Goal: Task Accomplishment & Management: Manage account settings

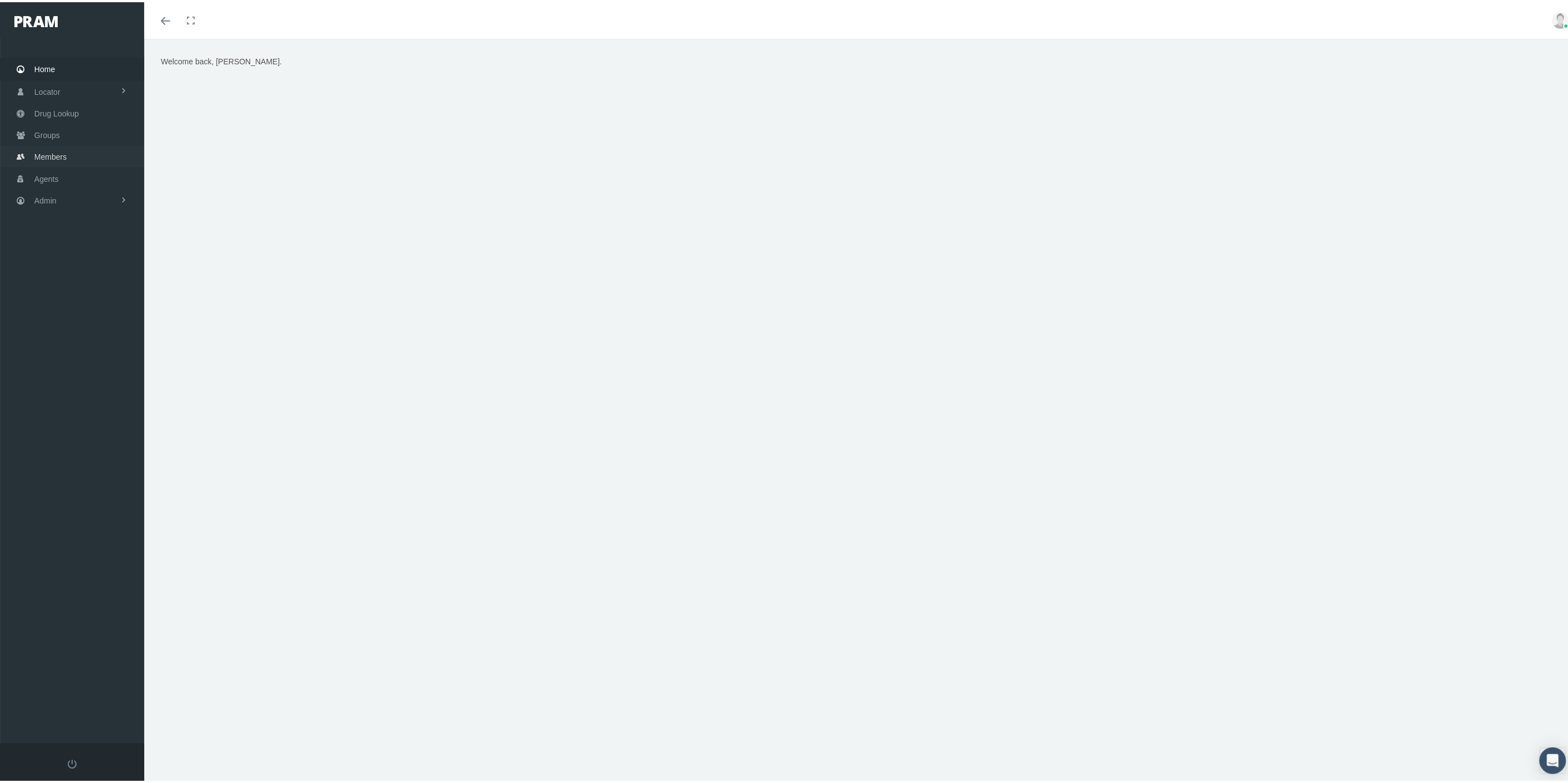
click at [80, 156] on link "Members" at bounding box center [72, 154] width 144 height 21
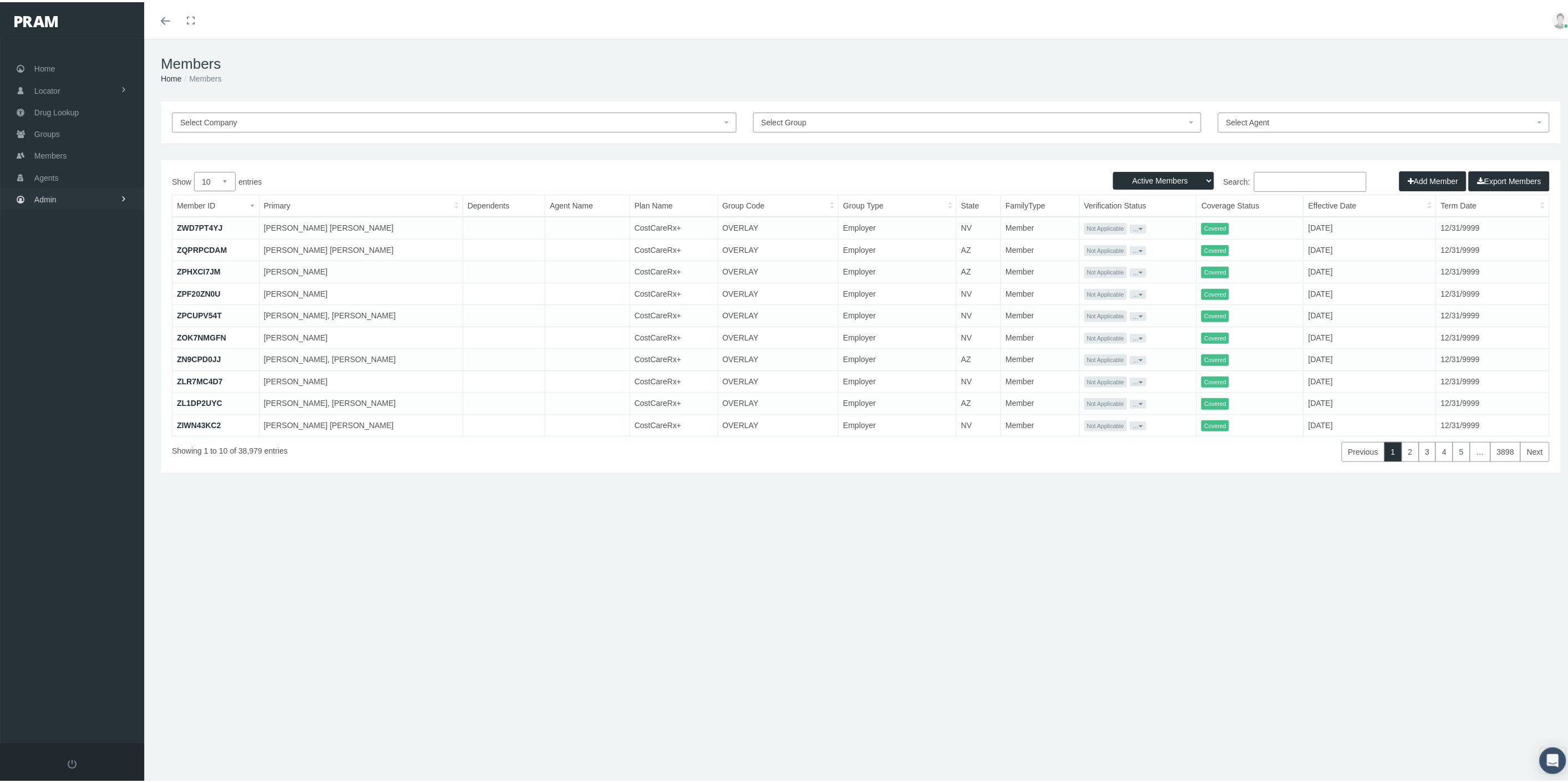
click at [64, 197] on link "Admin" at bounding box center [72, 197] width 144 height 21
click at [102, 377] on span "Eligibility File Uploads" at bounding box center [83, 384] width 75 height 19
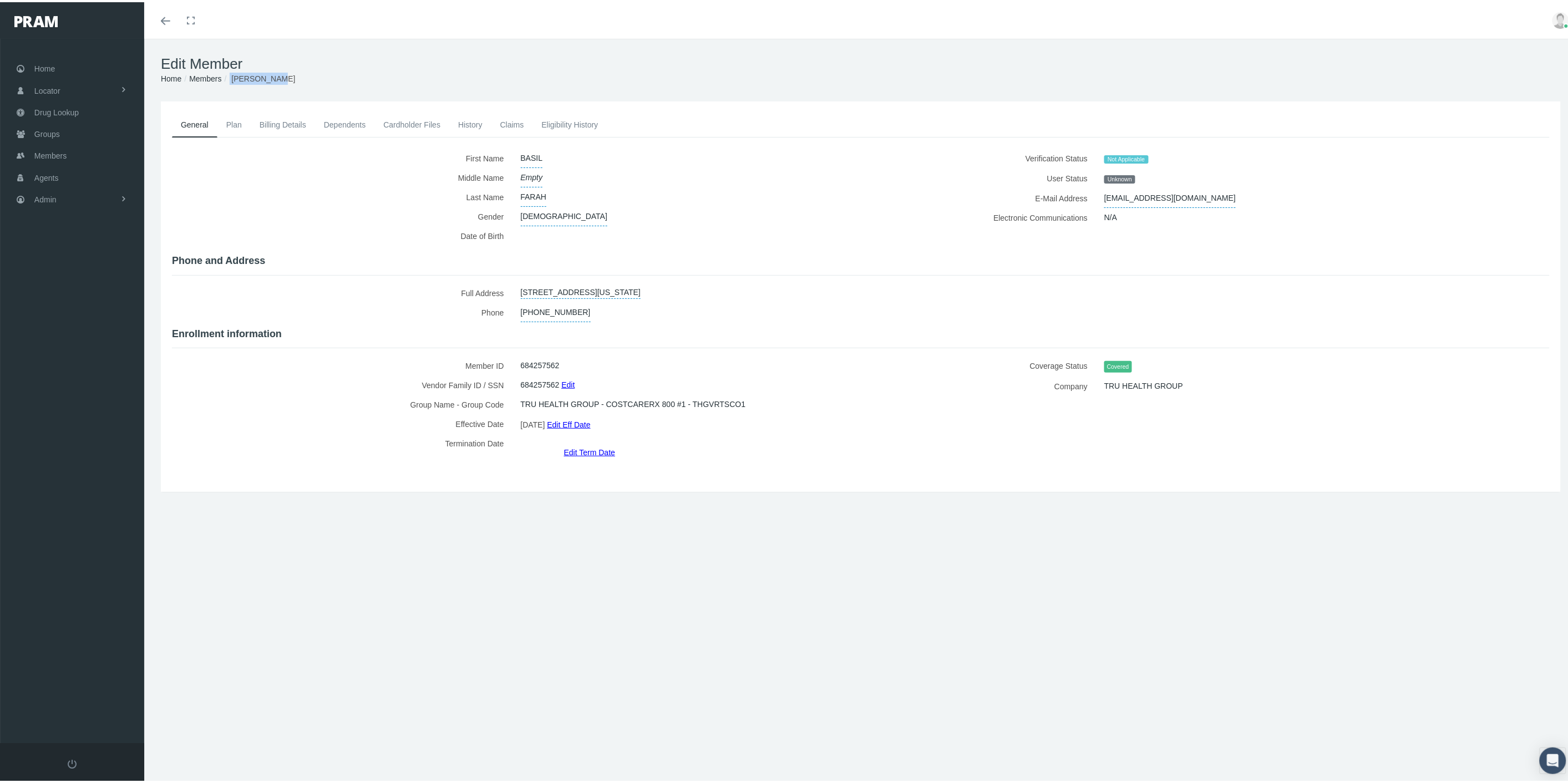
drag, startPoint x: 285, startPoint y: 78, endPoint x: 230, endPoint y: 76, distance: 55.0
click at [230, 76] on ol "Home Groups Members BASIL FARAH" at bounding box center [861, 77] width 1400 height 12
click at [207, 75] on link "Members" at bounding box center [205, 77] width 32 height 9
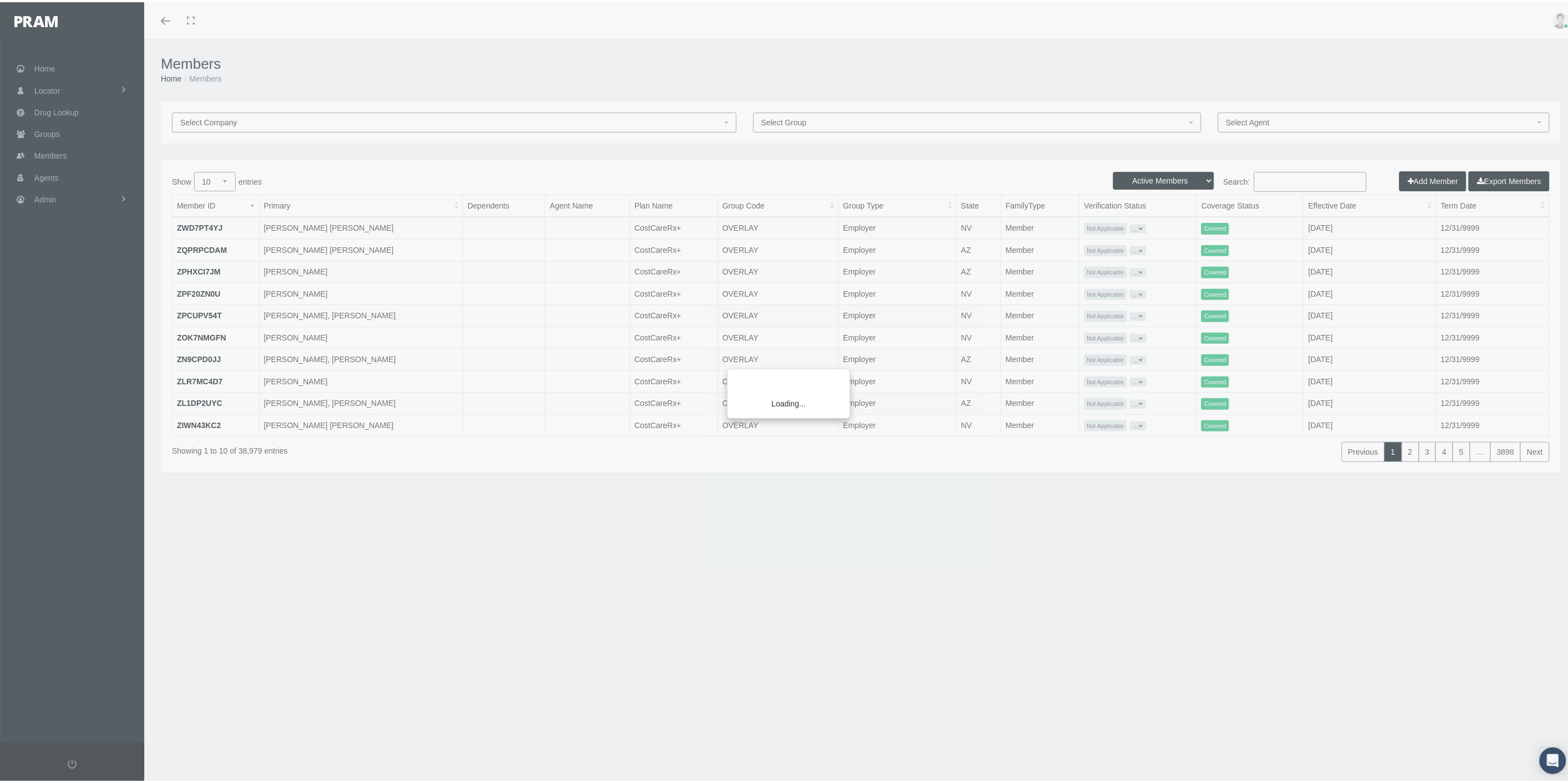
click at [1285, 179] on div "Loading..." at bounding box center [784, 391] width 1568 height 783
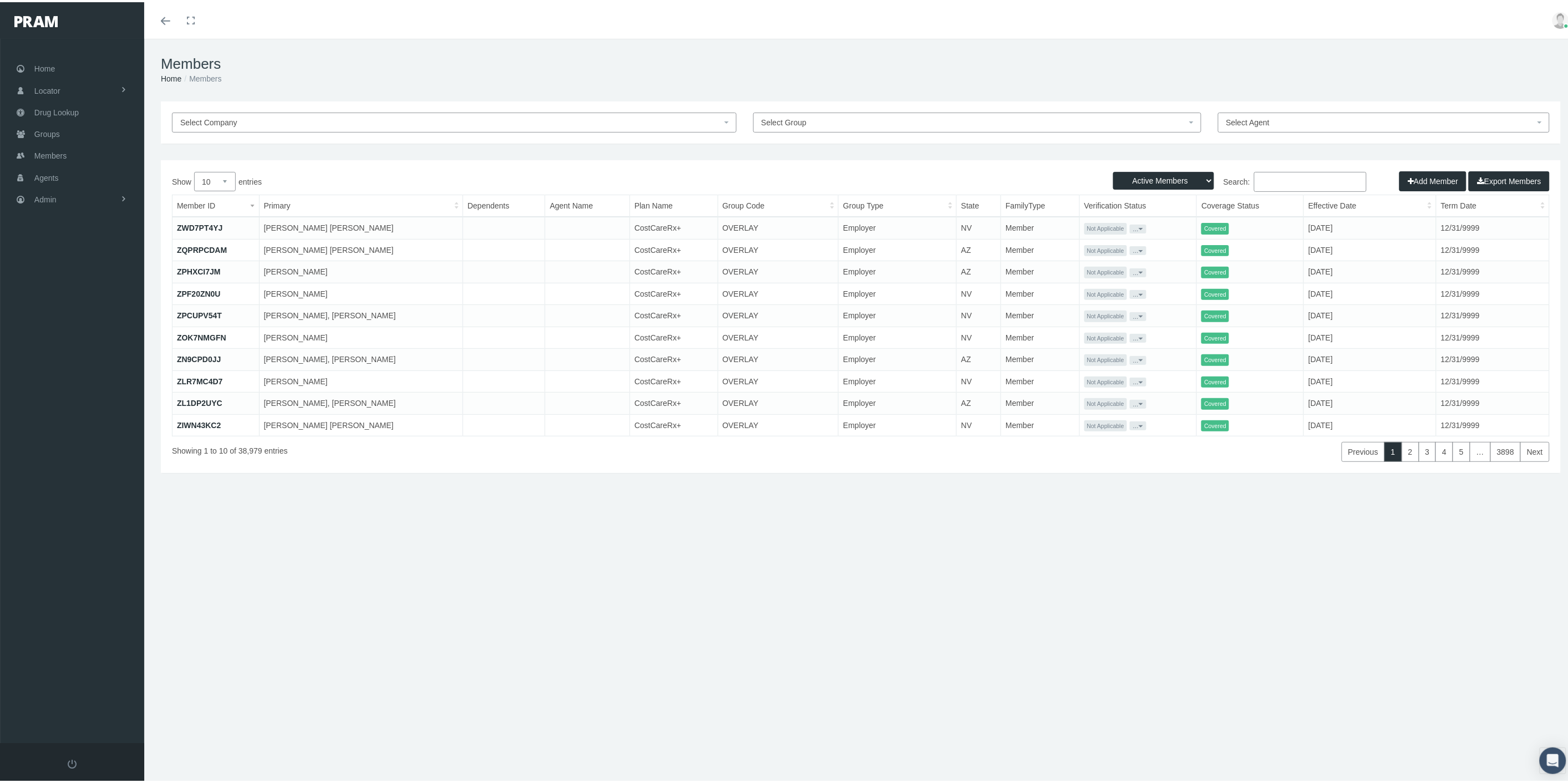
click at [1284, 181] on input "Search:" at bounding box center [1310, 179] width 113 height 20
paste input "[PERSON_NAME]"
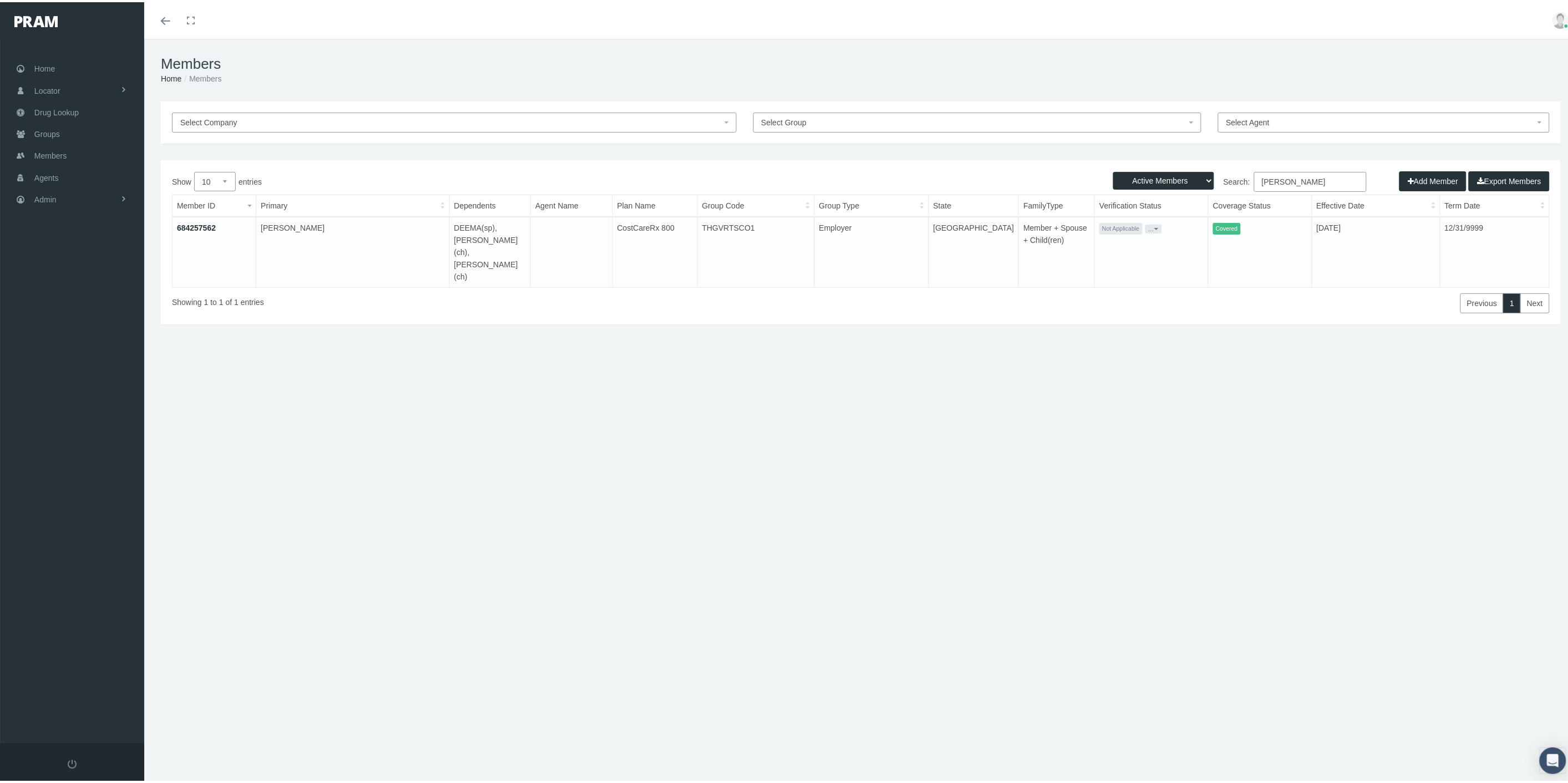
type input "[PERSON_NAME]"
click at [1145, 225] on button "..." at bounding box center [1153, 227] width 17 height 9
click at [1148, 263] on link "Get Invitation URL" at bounding box center [1159, 265] width 73 height 13
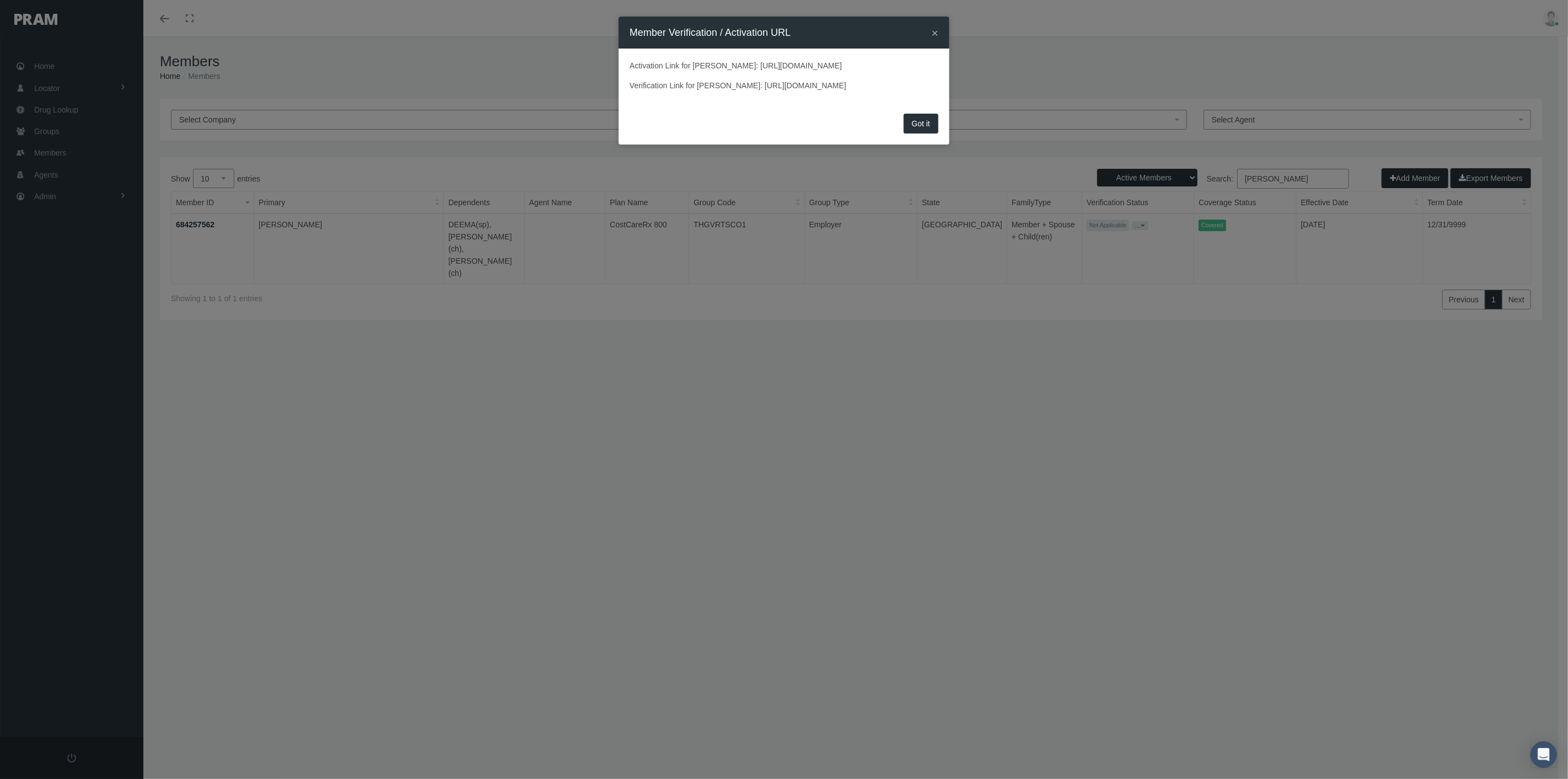
click at [933, 30] on button "×" at bounding box center [935, 32] width 7 height 12
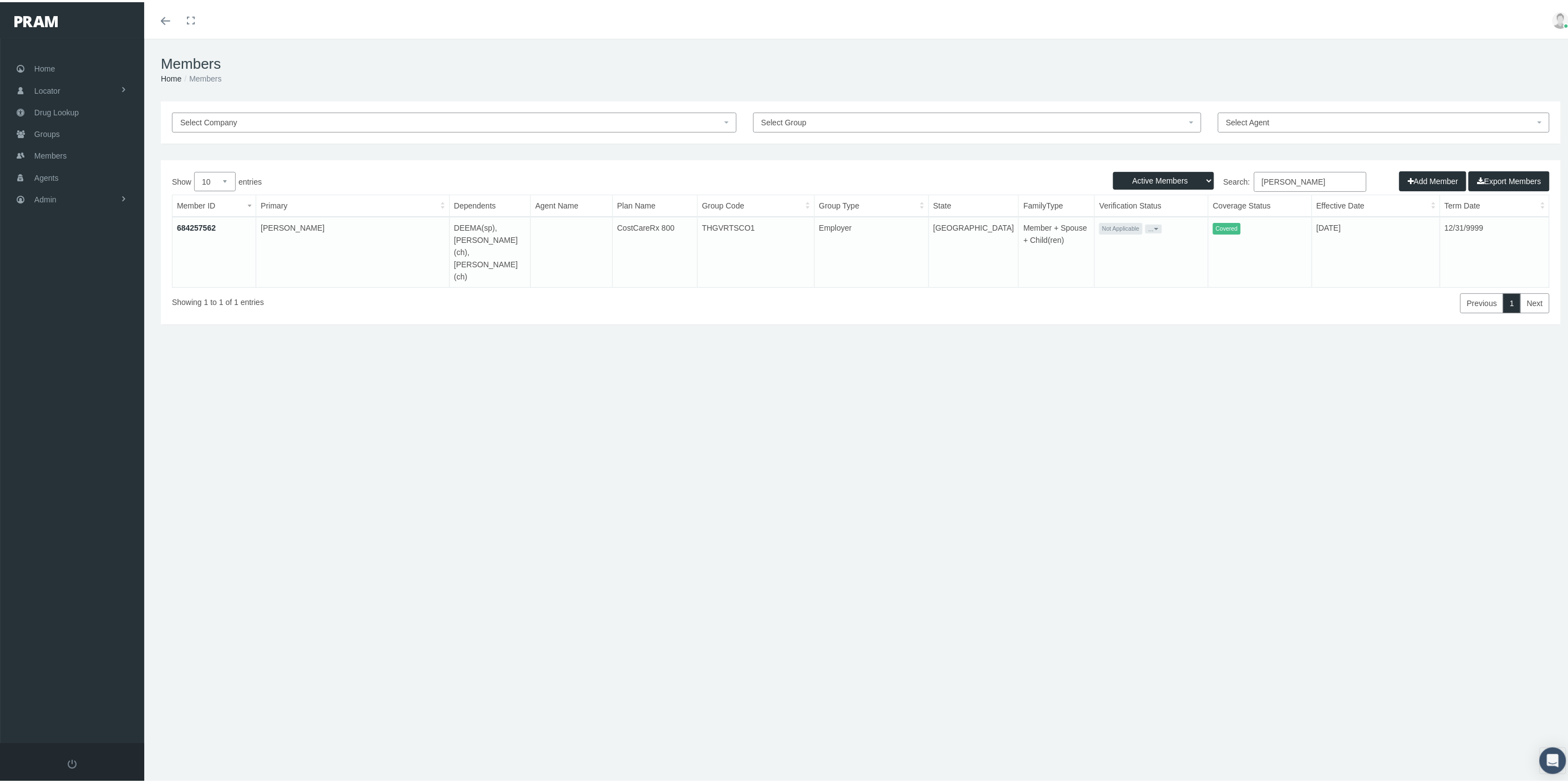
drag, startPoint x: 642, startPoint y: 277, endPoint x: 635, endPoint y: 279, distance: 7.3
click at [642, 285] on div "Showing 1 to 1 of 1 entries" at bounding box center [459, 298] width 574 height 26
drag, startPoint x: 200, startPoint y: 227, endPoint x: 259, endPoint y: 230, distance: 59.1
click at [200, 227] on link "684257562" at bounding box center [196, 225] width 39 height 9
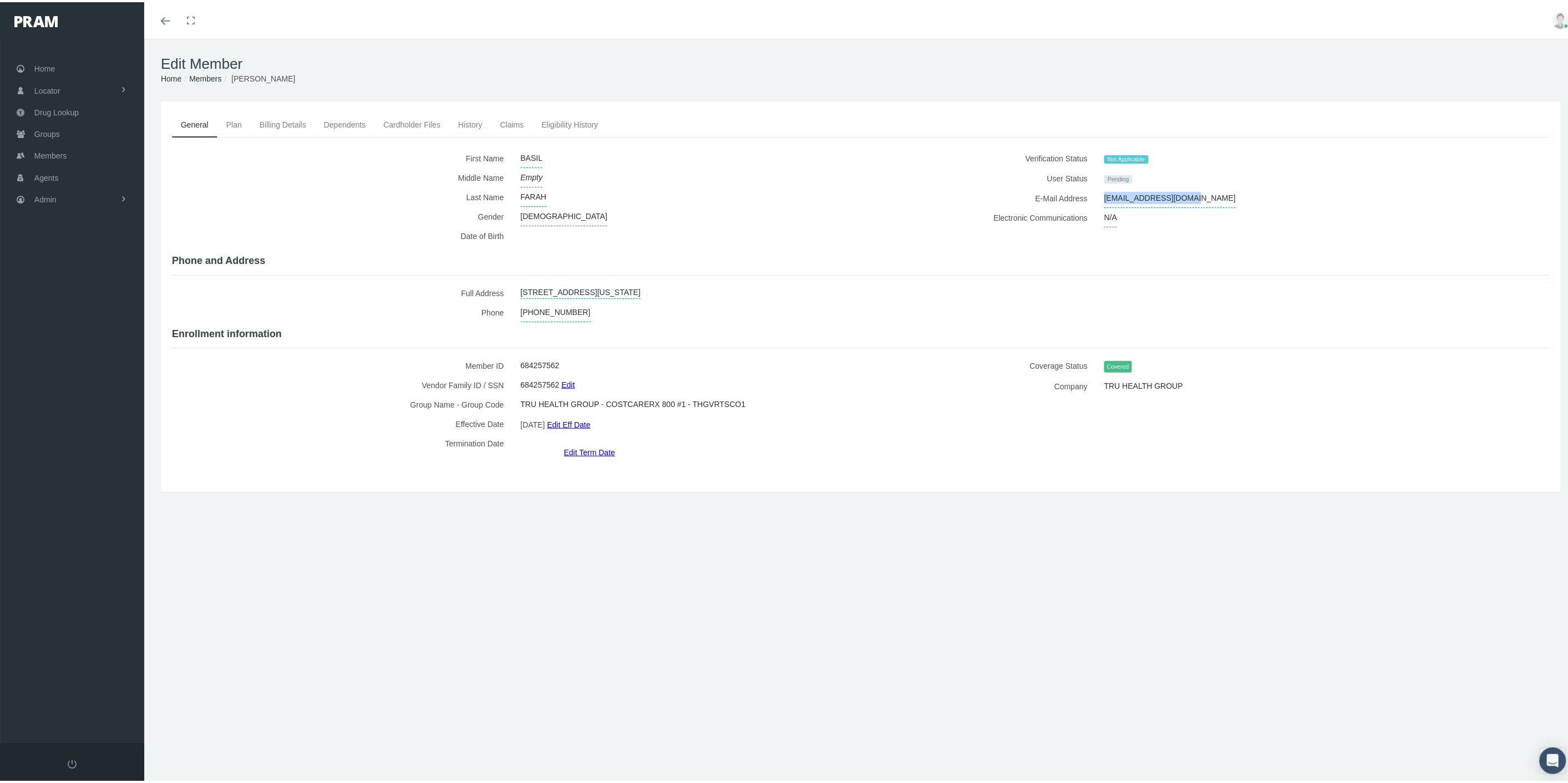
drag, startPoint x: 1169, startPoint y: 196, endPoint x: 1098, endPoint y: 200, distance: 71.1
click at [1098, 200] on div "[EMAIL_ADDRESS][DOMAIN_NAME]" at bounding box center [1294, 196] width 397 height 20
copy span "[EMAIL_ADDRESS][DOMAIN_NAME]"
drag, startPoint x: 212, startPoint y: 79, endPoint x: 215, endPoint y: 84, distance: 5.8
click at [212, 79] on link "Members" at bounding box center [205, 77] width 32 height 9
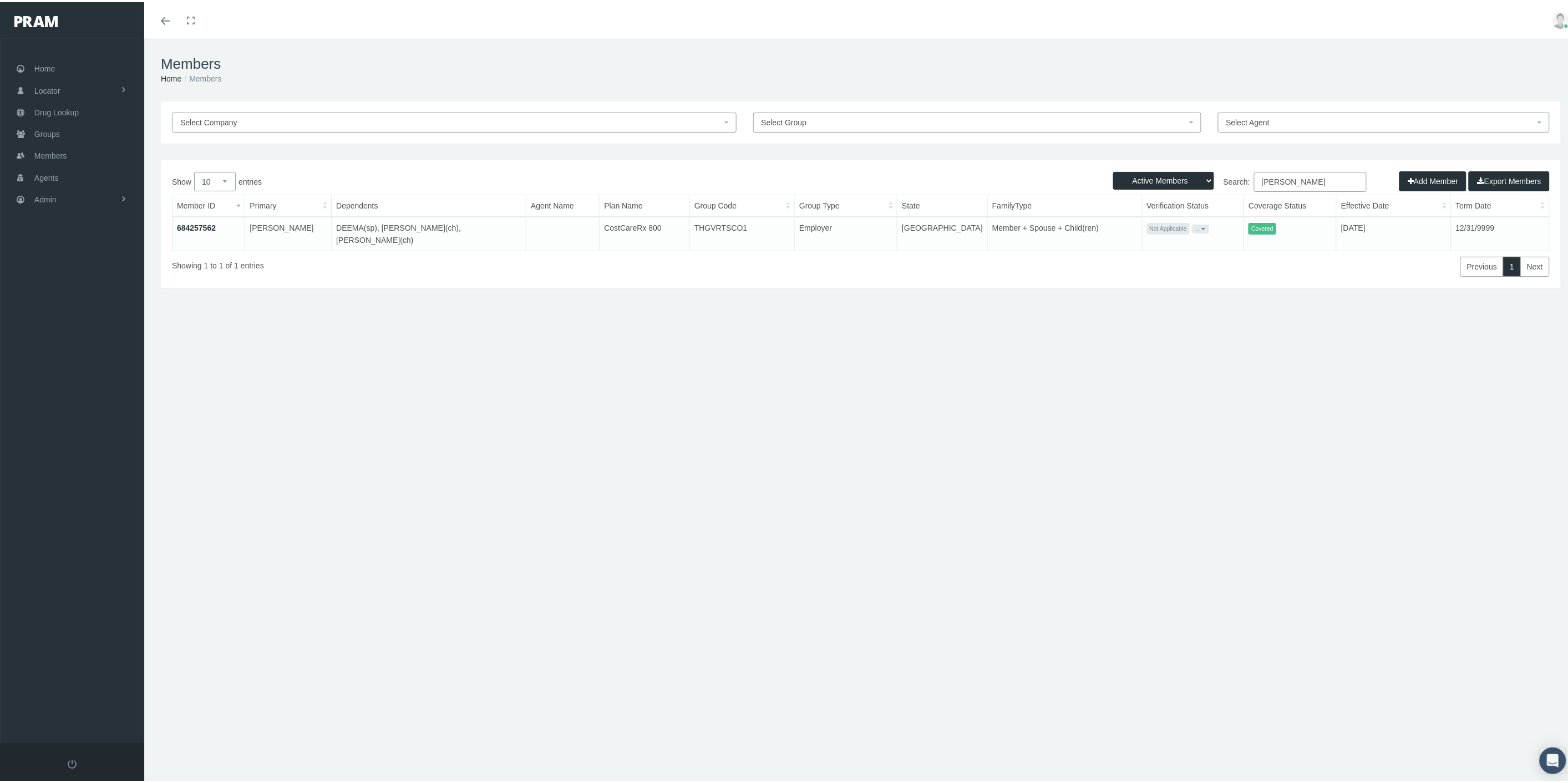
click at [1192, 225] on button "..." at bounding box center [1200, 227] width 17 height 9
click at [1194, 263] on link "Get Invitation URL" at bounding box center [1209, 265] width 73 height 13
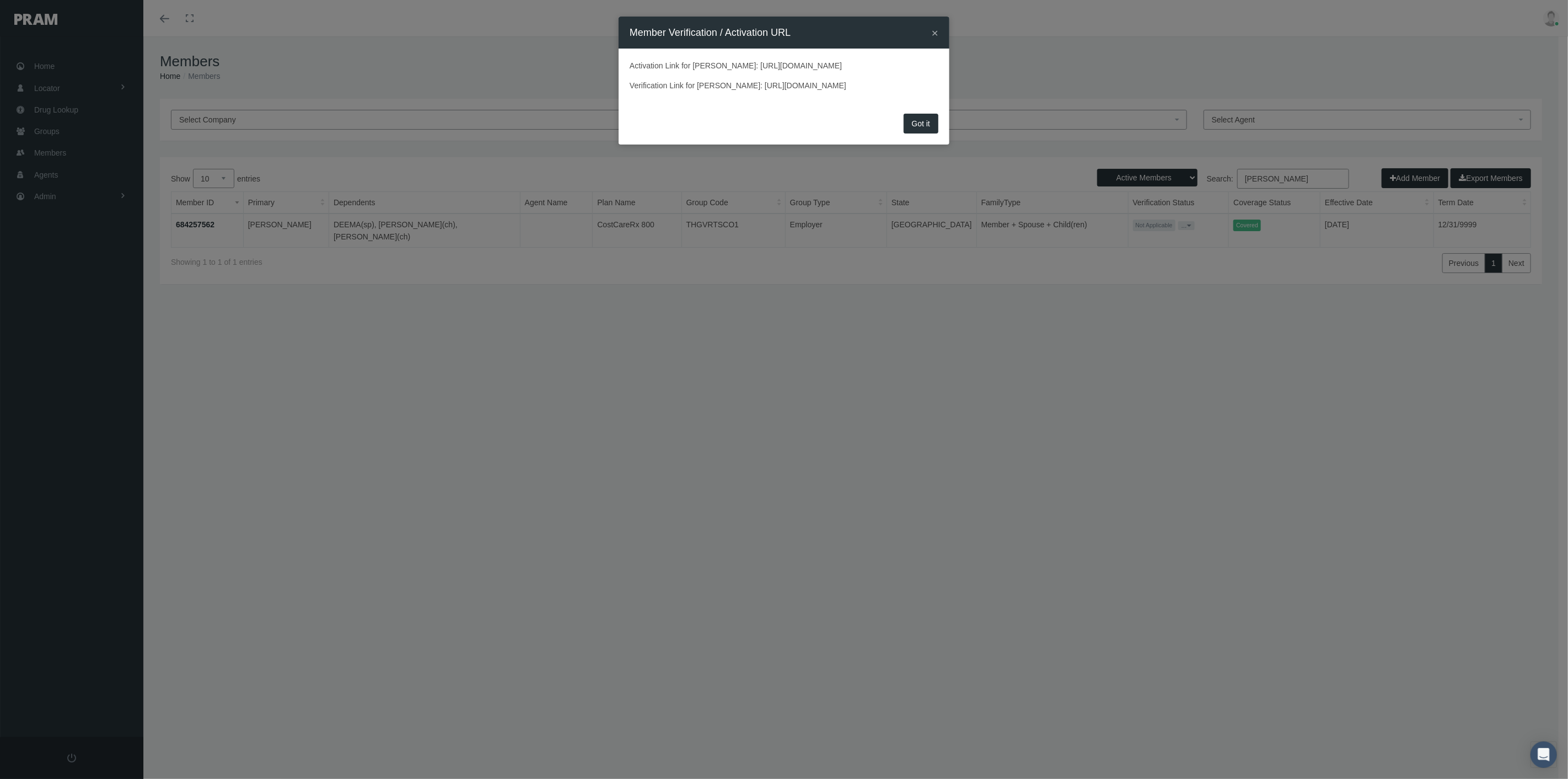
drag, startPoint x: 899, startPoint y: 80, endPoint x: 626, endPoint y: 78, distance: 273.0
click at [626, 78] on div "Activation Link for BASIL FARAH: https://prod.pram.com/processuser/294B32F9C64E…" at bounding box center [783, 79] width 331 height 62
drag, startPoint x: 629, startPoint y: 109, endPoint x: 957, endPoint y: 120, distance: 328.2
click at [957, 120] on div "× Member Verification / Activation URL Activation Link for BASIL FARAH: https:/…" at bounding box center [784, 389] width 1568 height 779
copy p "https://prod.pram.com/memberverificationprocess/294B32F9C64E41E48818276EB4D1403B"
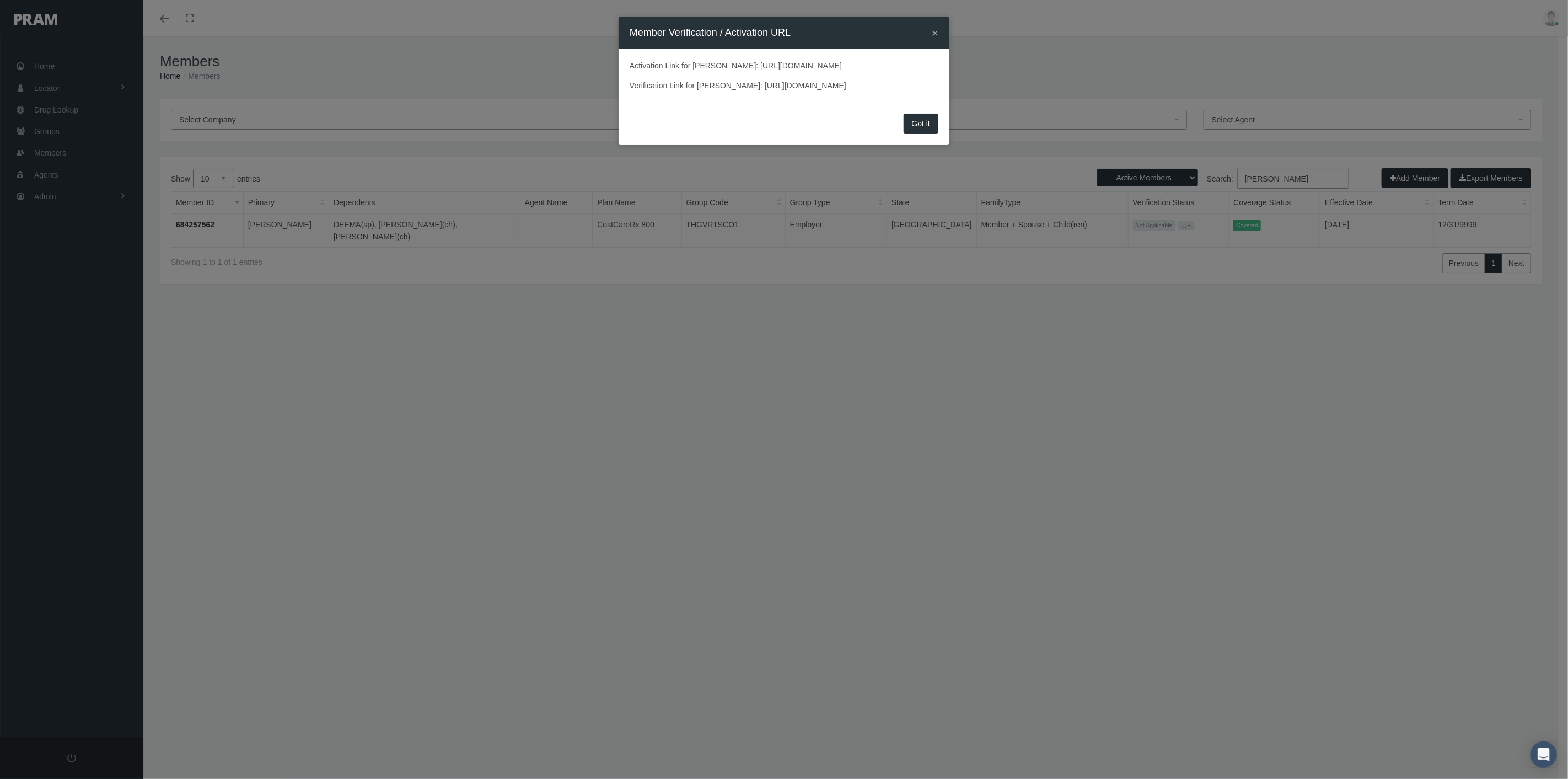
click at [933, 30] on button "×" at bounding box center [935, 32] width 7 height 12
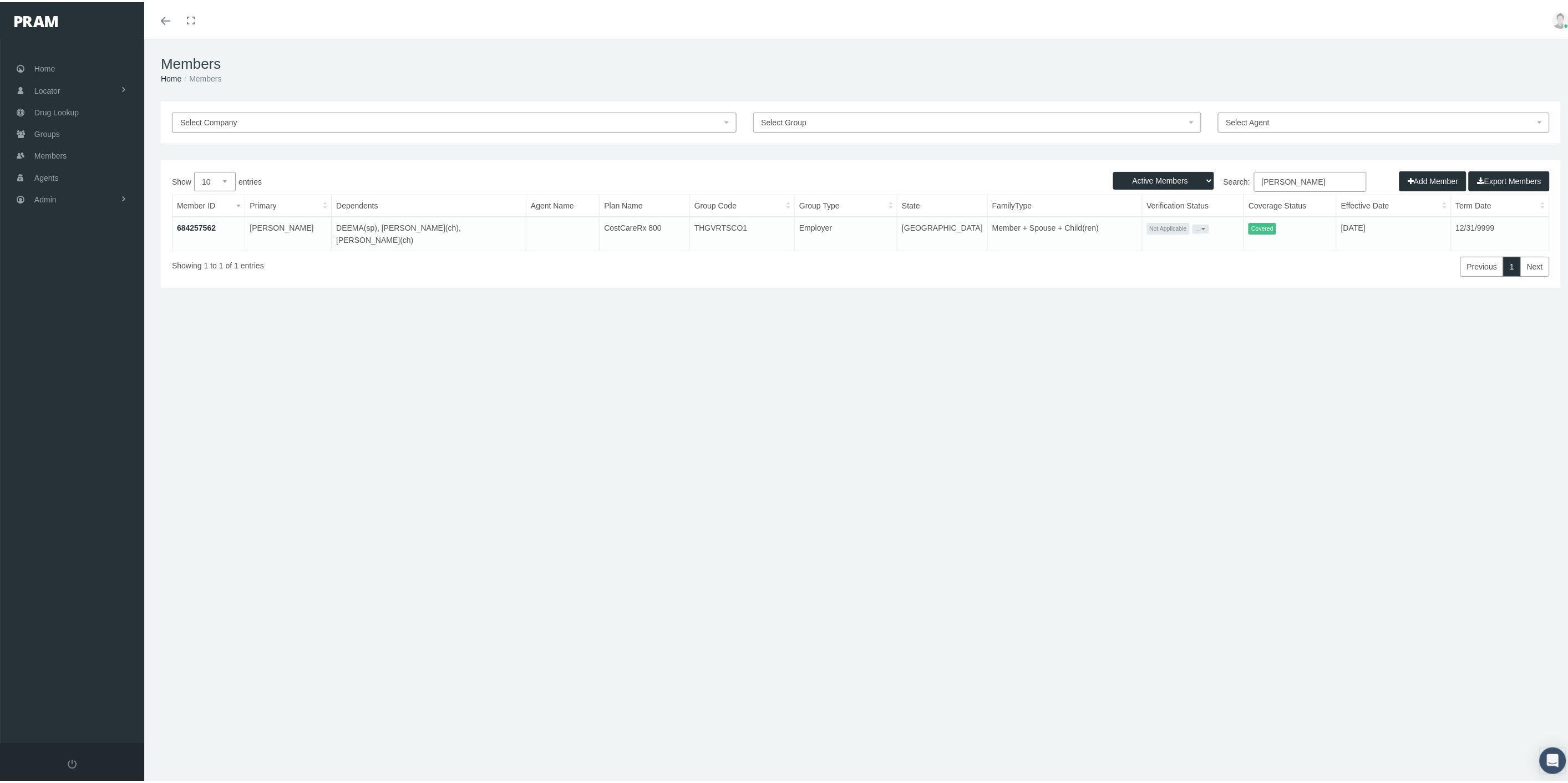
click at [574, 264] on div "Active Members Terminated Members Active & Terminated Add Member Export Members…" at bounding box center [861, 222] width 1400 height 127
click at [731, 362] on div "Select Company Select Group Select Agent Loading... Active Members Terminated M…" at bounding box center [860, 238] width 1433 height 277
drag, startPoint x: 1322, startPoint y: 180, endPoint x: 1233, endPoint y: 179, distance: 89.0
click at [1233, 179] on label "Search: BASIL FARAH" at bounding box center [1114, 179] width 506 height 20
paste input "Herbert Mills"
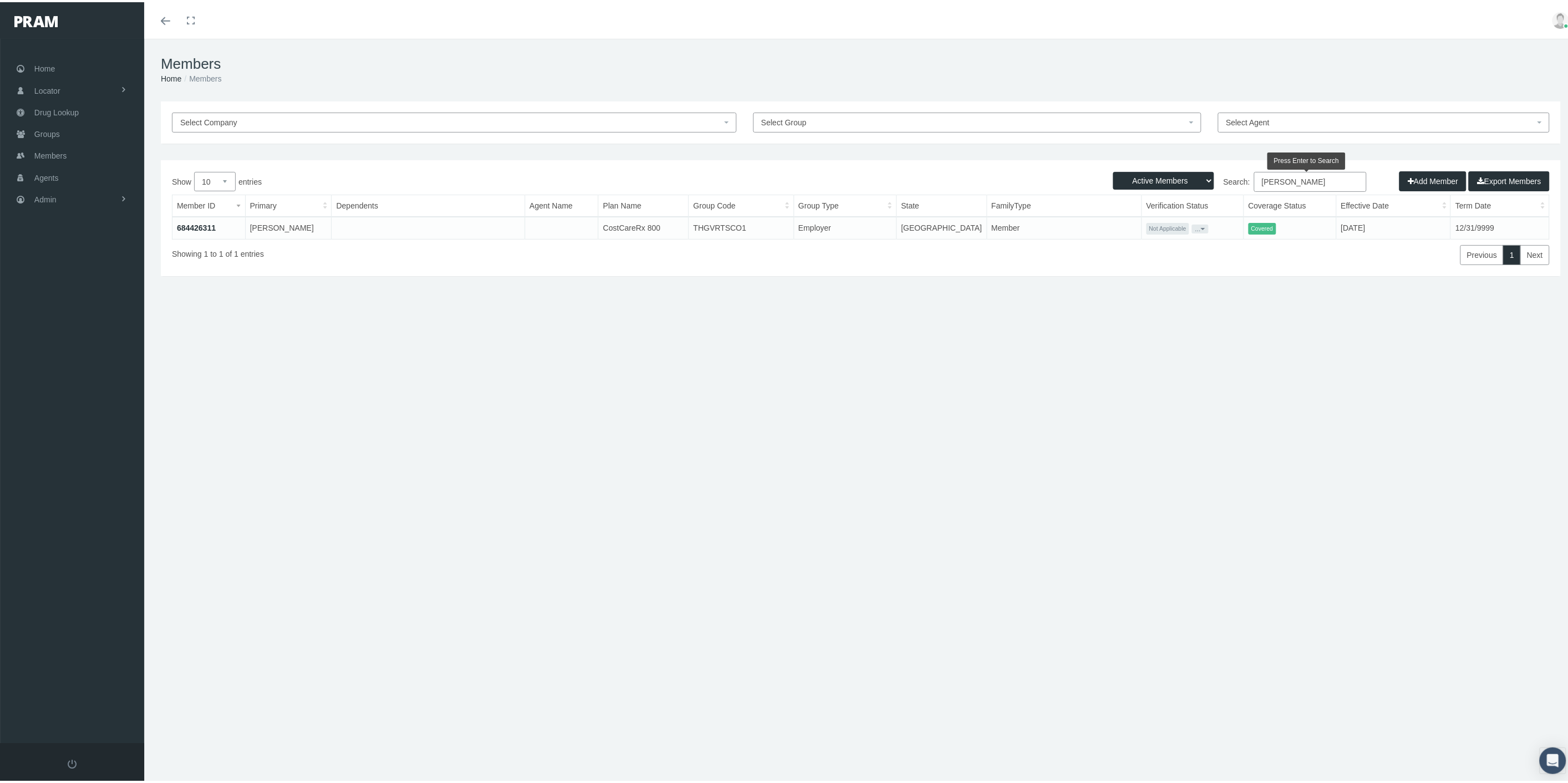
type input "Herbert Mills"
click at [1191, 226] on button "..." at bounding box center [1199, 227] width 17 height 9
click at [197, 225] on link "684426311" at bounding box center [196, 225] width 39 height 9
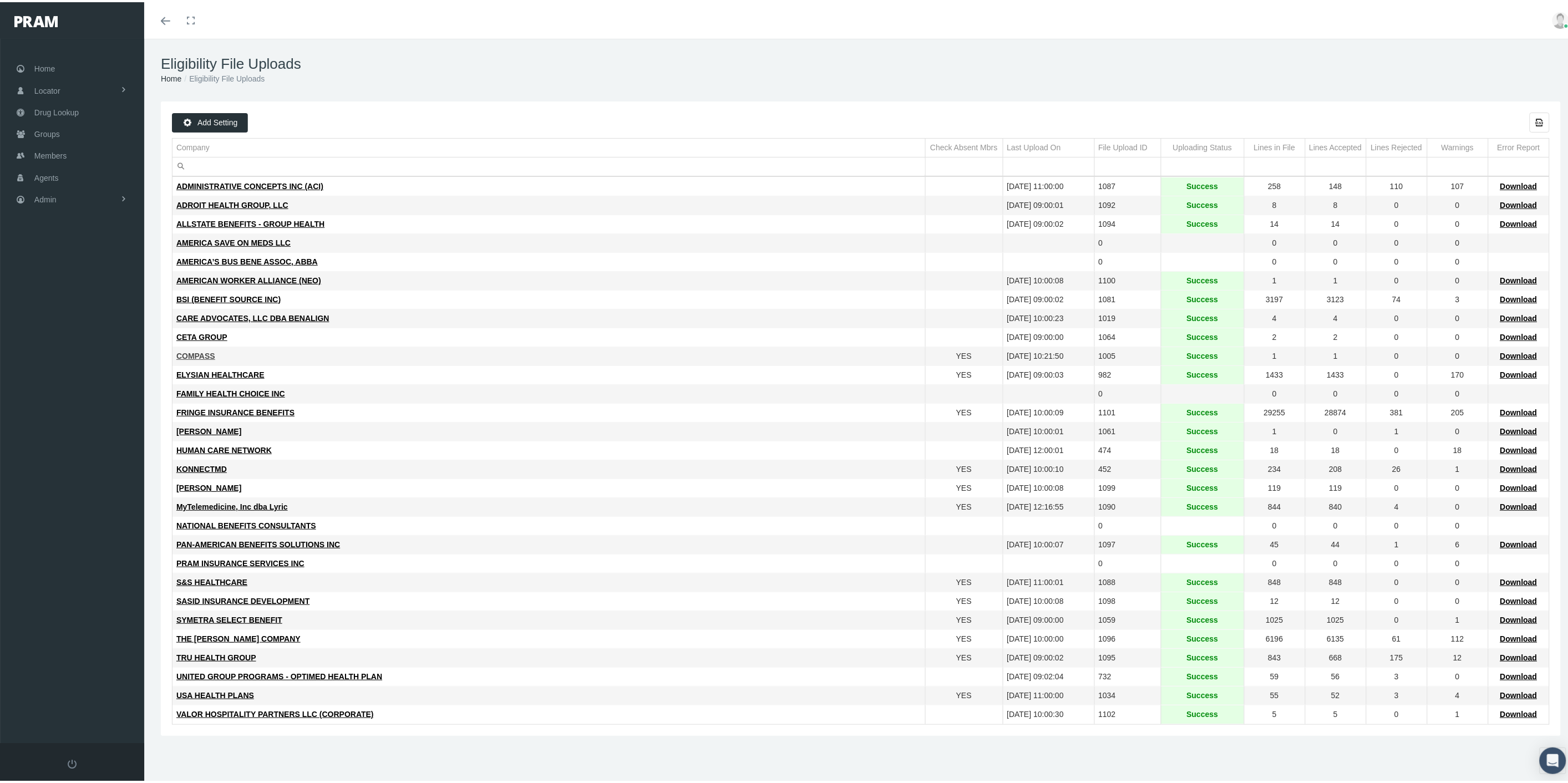
click at [198, 357] on span "COMPASS" at bounding box center [195, 354] width 39 height 9
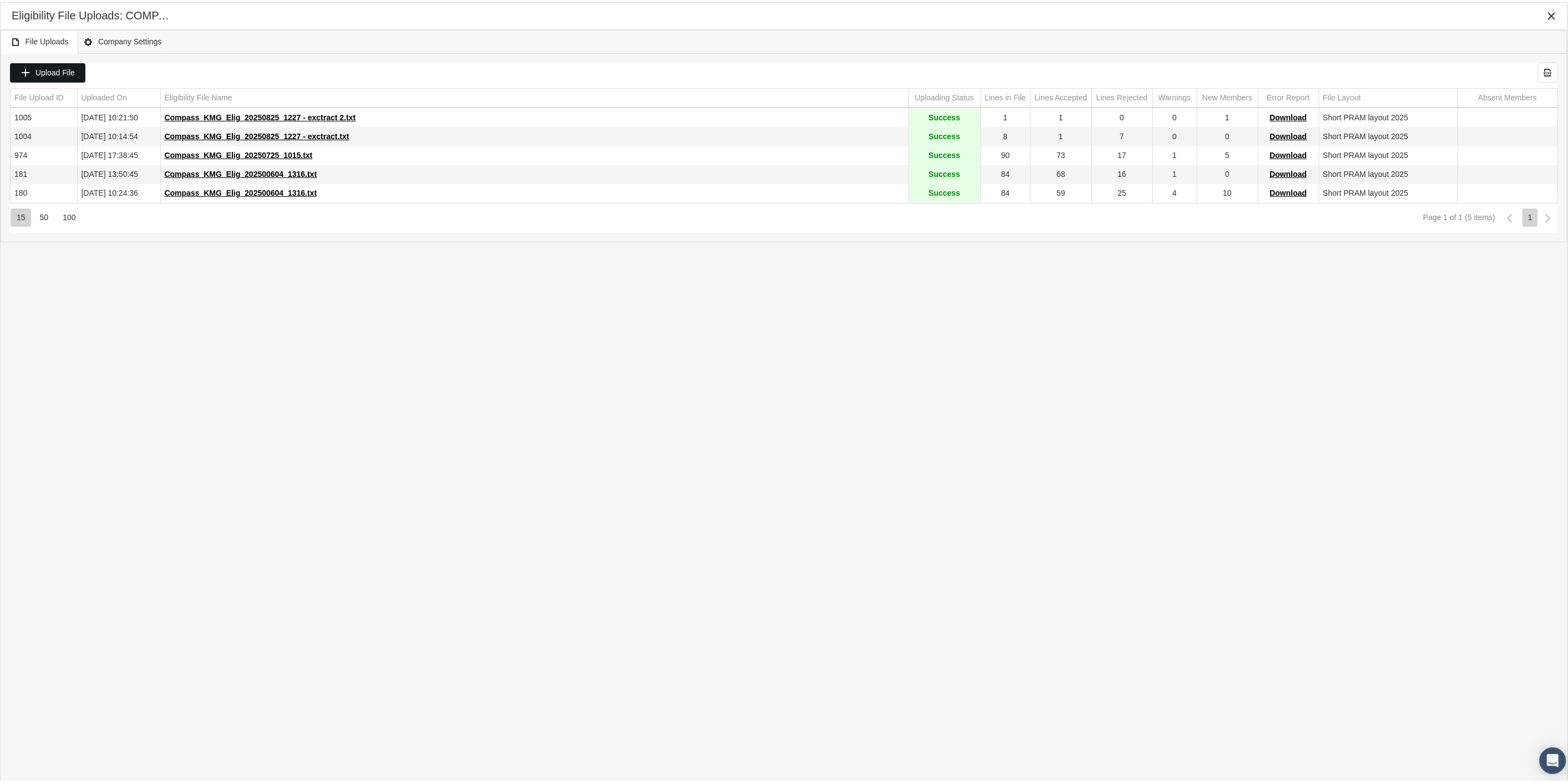
click at [68, 68] on span "Upload File" at bounding box center [55, 70] width 39 height 9
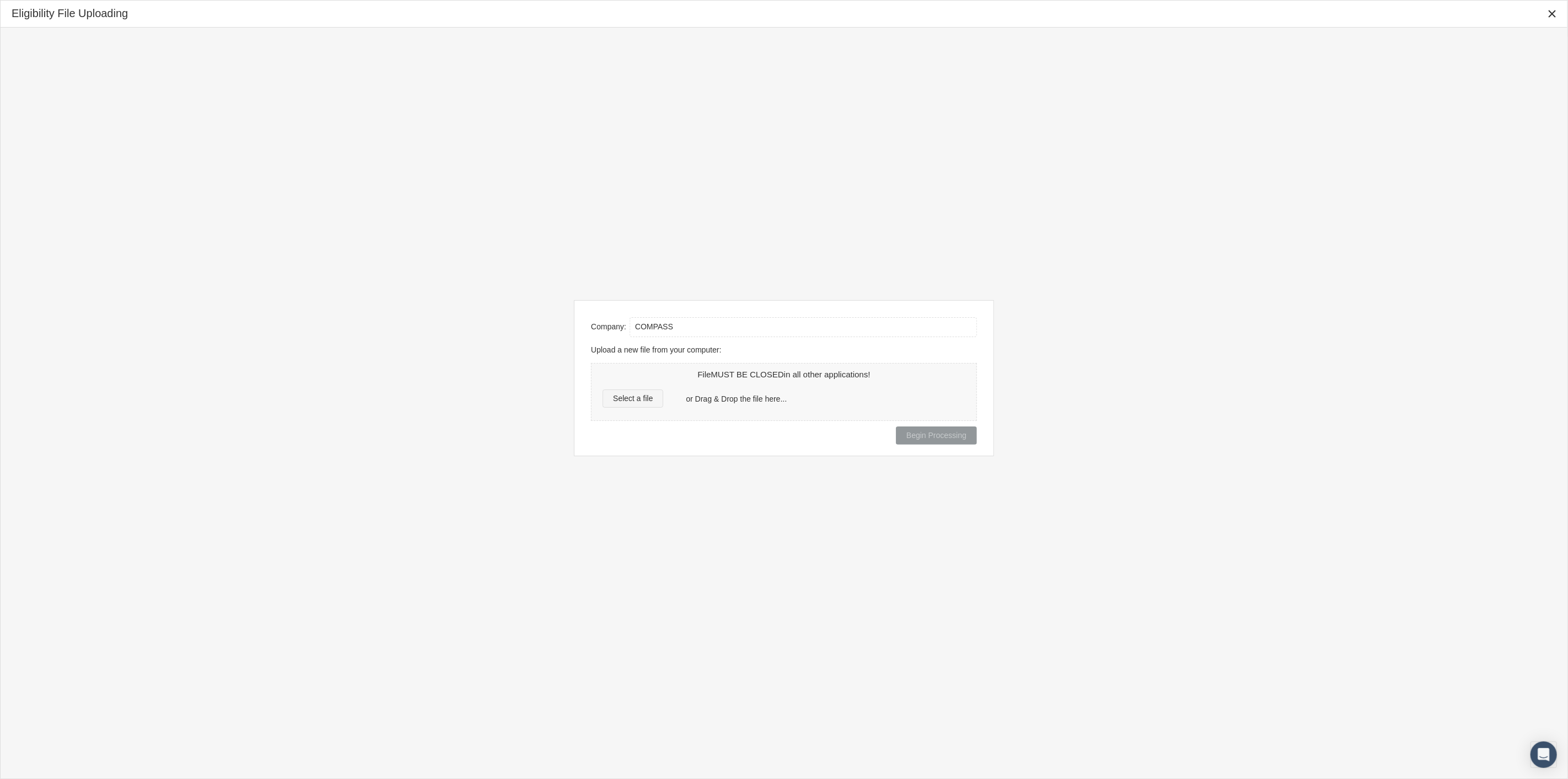
click at [621, 397] on span "Select a file" at bounding box center [632, 398] width 40 height 9
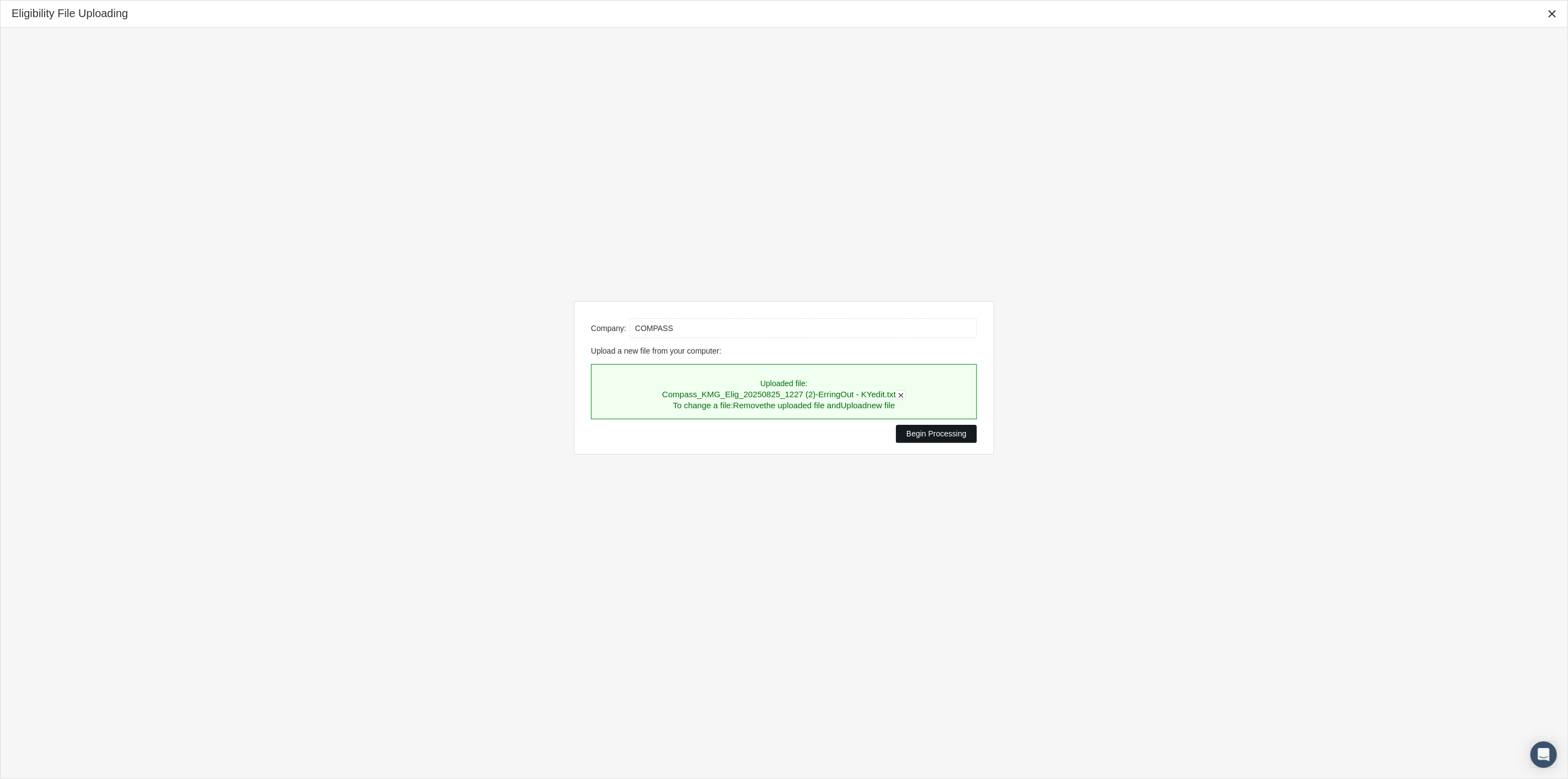
click at [917, 437] on span "Begin Processing" at bounding box center [936, 434] width 60 height 9
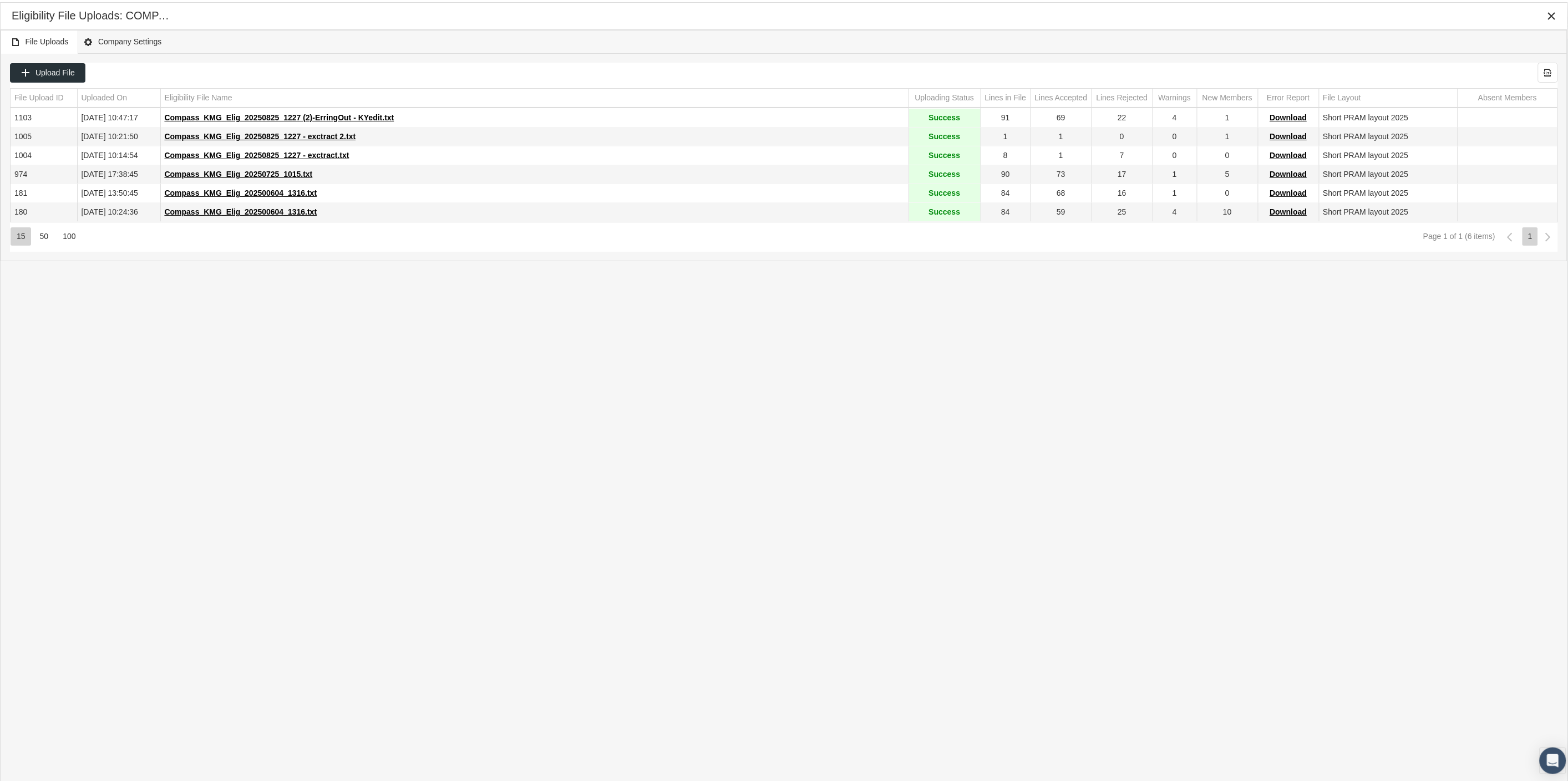
click at [738, 271] on div "File Uploads Company Settings Upload File Export all data to Excel File Upload …" at bounding box center [784, 380] width 1567 height 705
click at [1286, 114] on span "Download" at bounding box center [1288, 115] width 37 height 9
click at [1556, 15] on icon "Close" at bounding box center [1551, 13] width 10 height 10
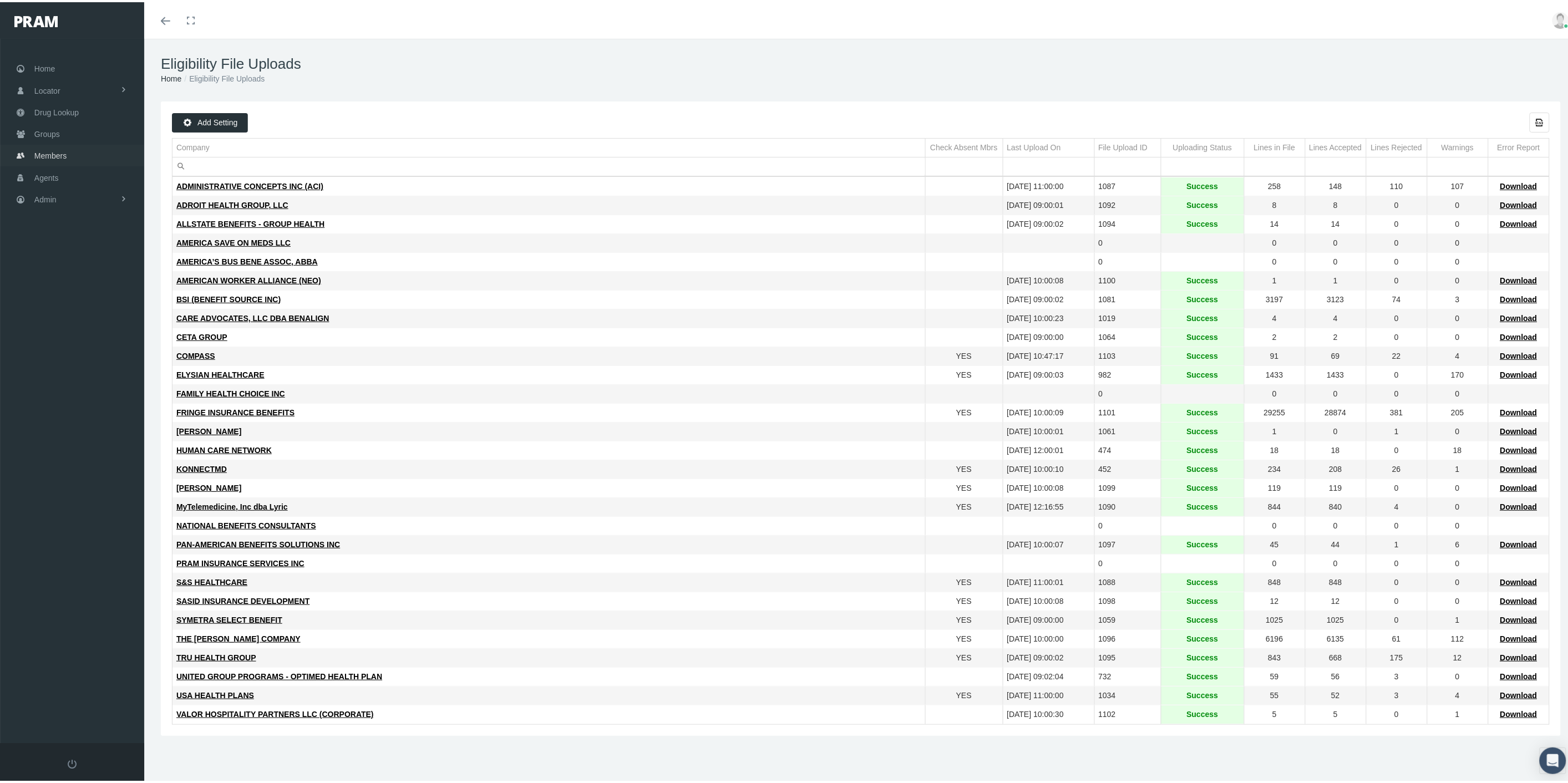
click at [62, 152] on span "Members" at bounding box center [50, 154] width 32 height 21
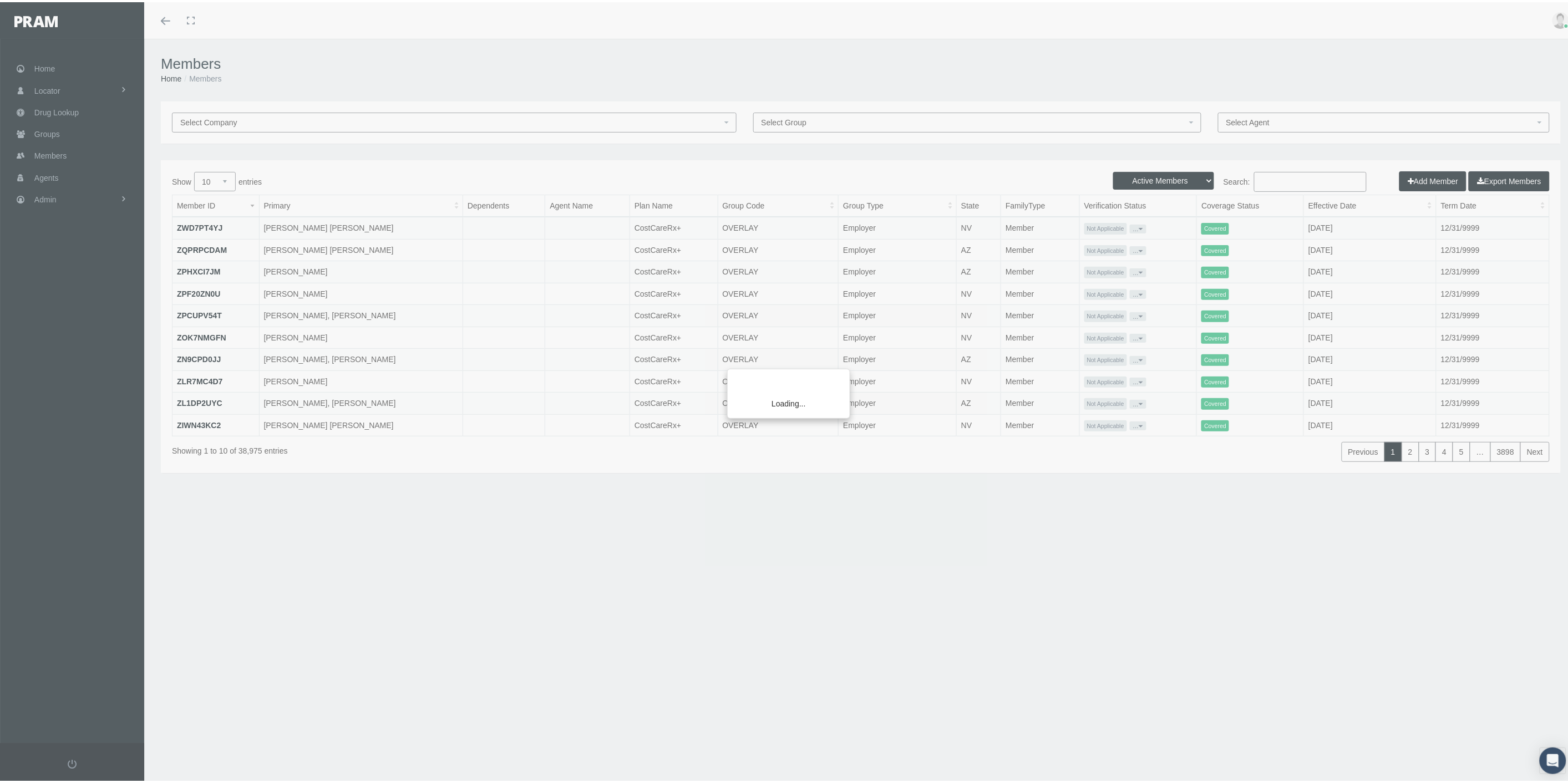
click at [1281, 182] on div "Loading..." at bounding box center [784, 391] width 1568 height 783
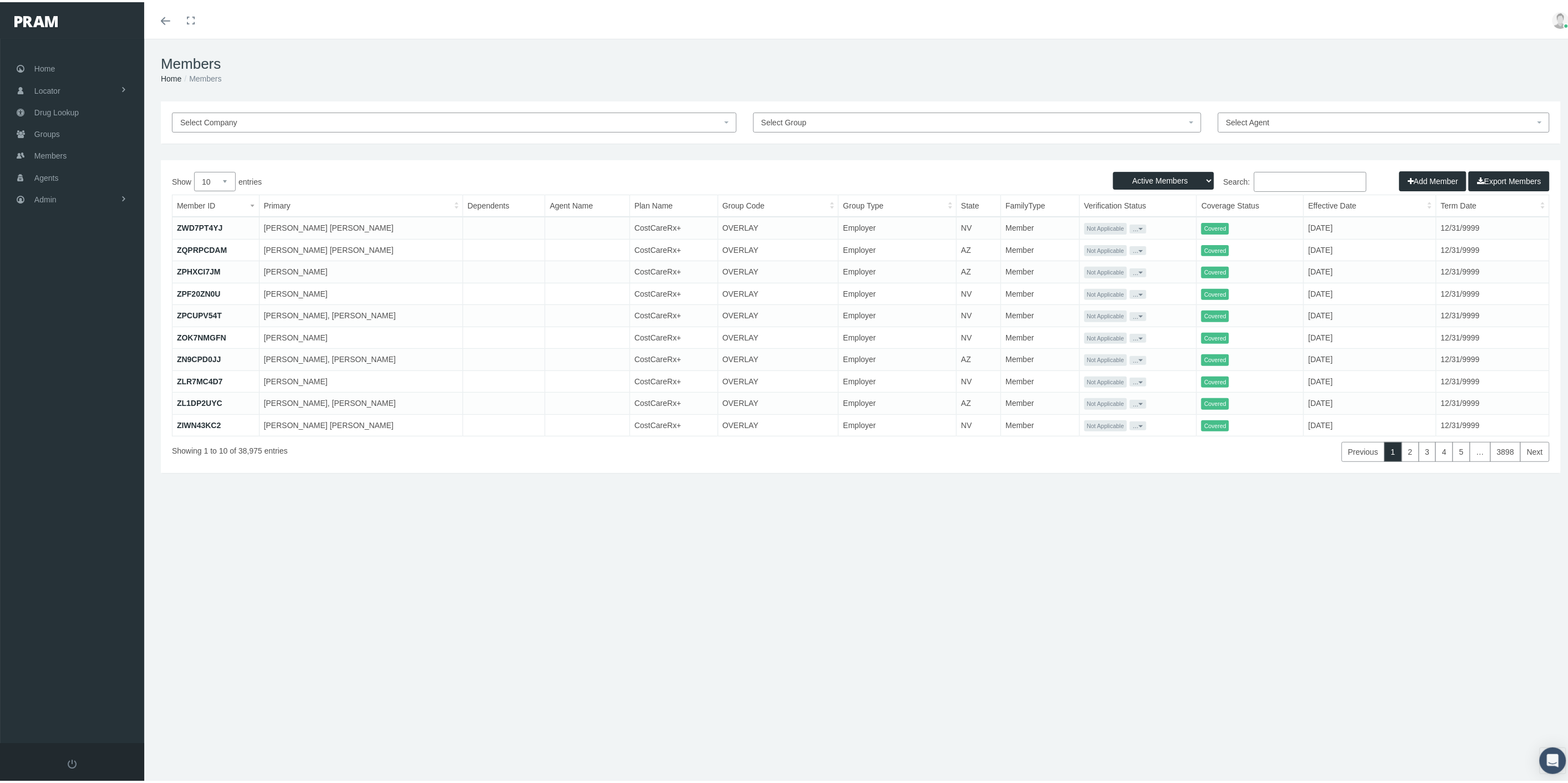
click at [1281, 179] on input "Search:" at bounding box center [1310, 179] width 113 height 20
paste input "Katherine Janosz"
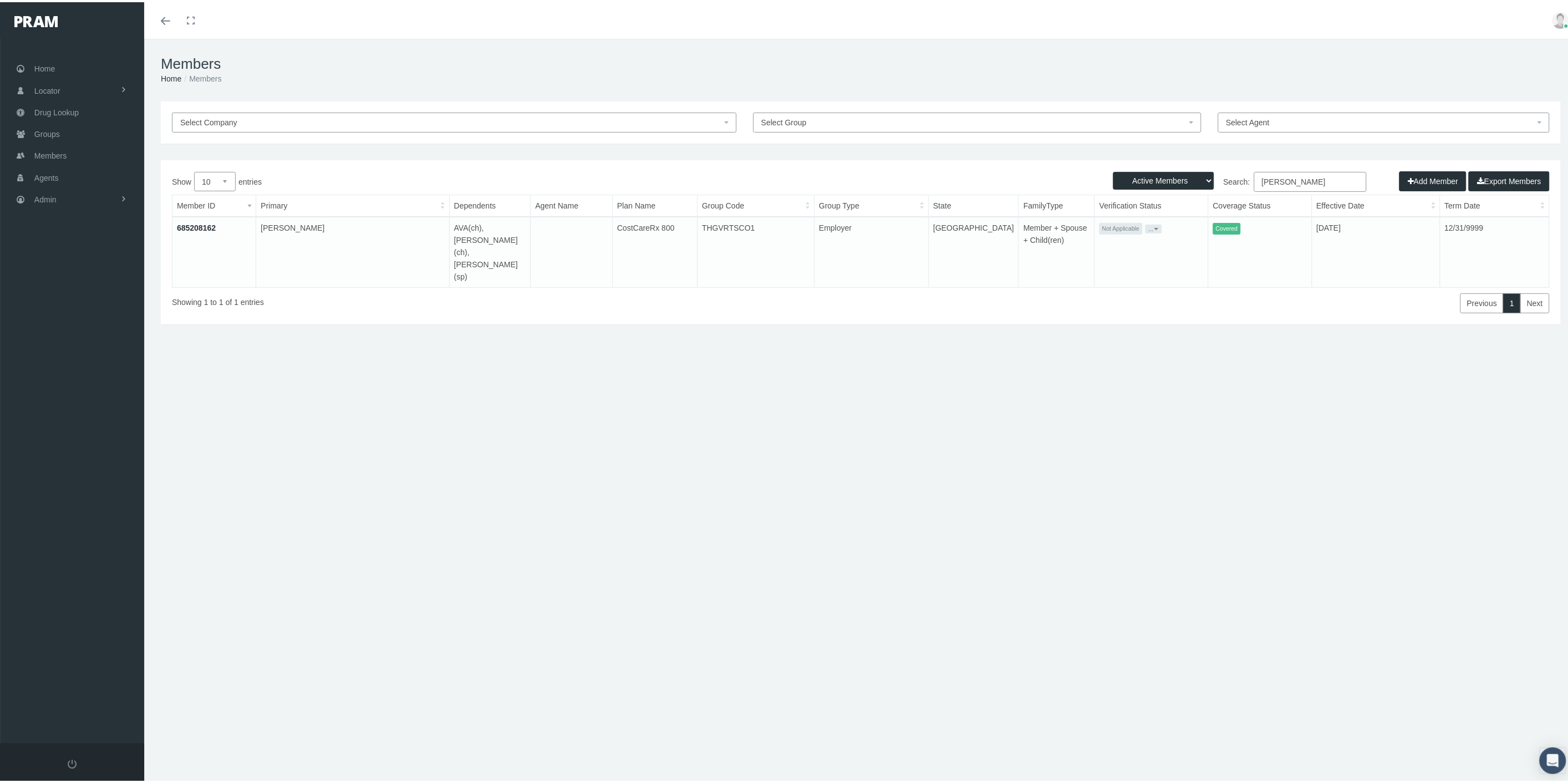
type input "Katherine Janosz"
click at [1145, 224] on button "..." at bounding box center [1153, 227] width 17 height 9
click at [1137, 262] on link "Get Invitation URL" at bounding box center [1159, 265] width 73 height 13
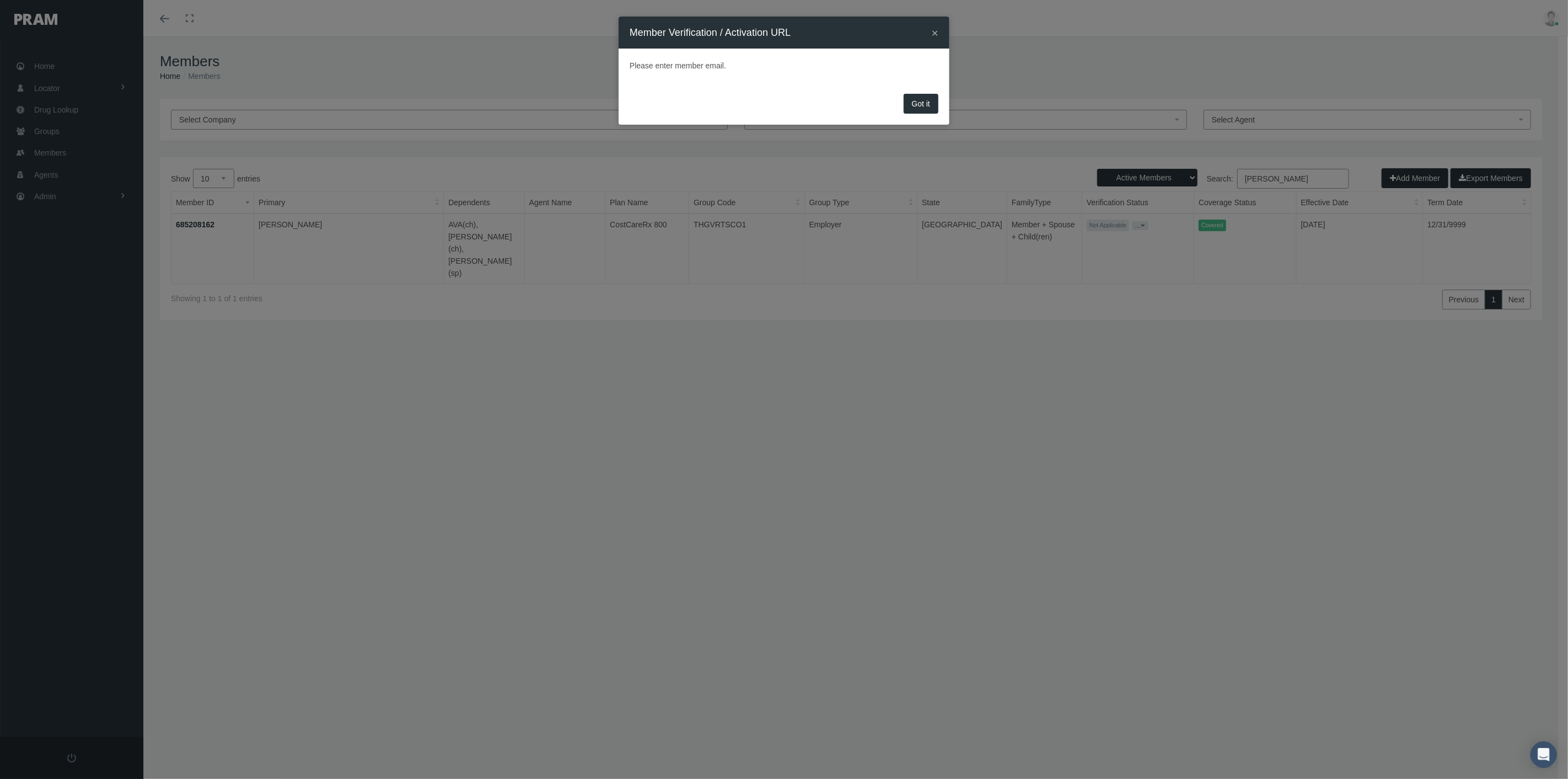
click at [934, 30] on button "×" at bounding box center [935, 32] width 7 height 12
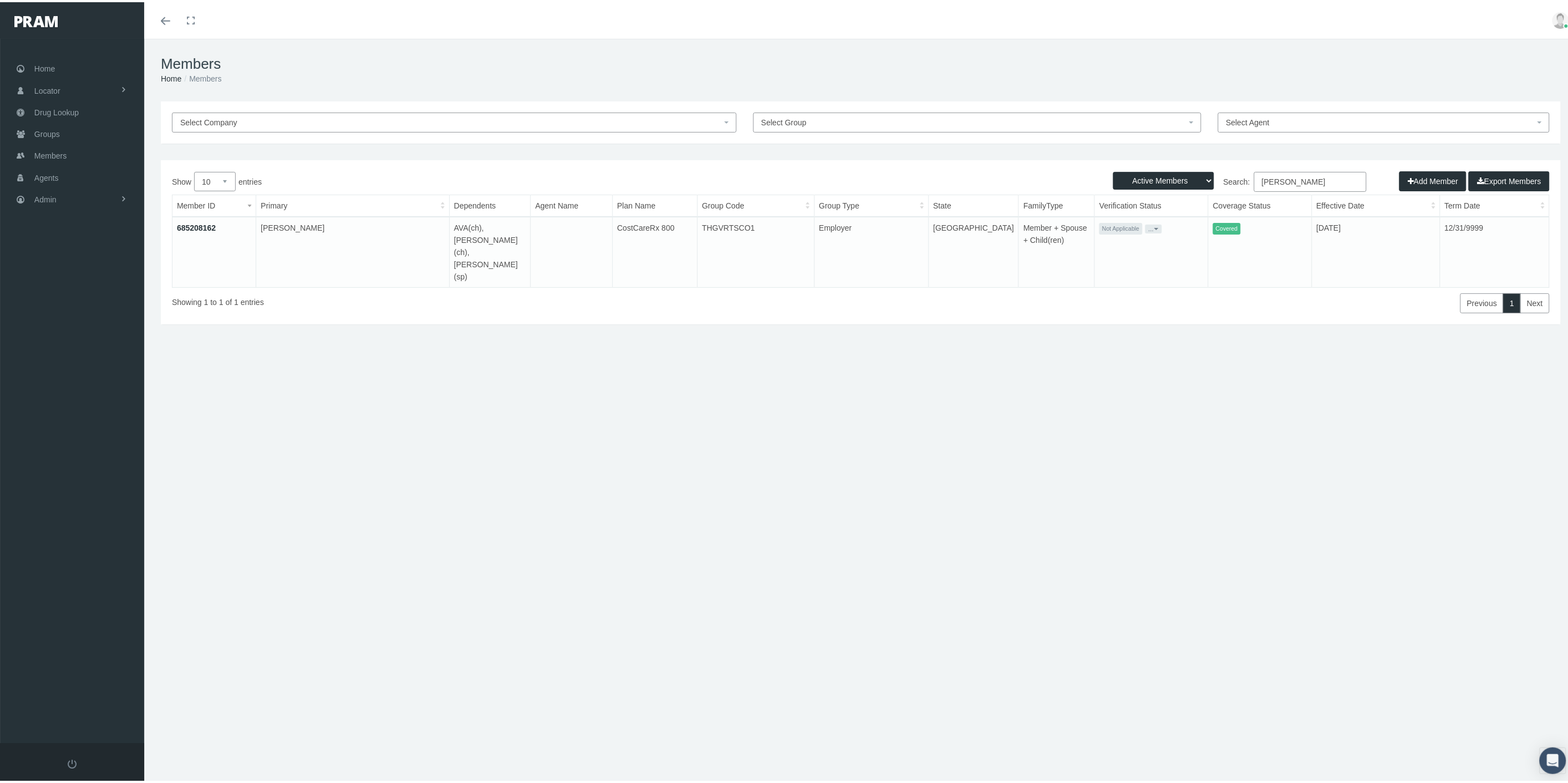
click at [185, 223] on link "685208162" at bounding box center [196, 225] width 39 height 9
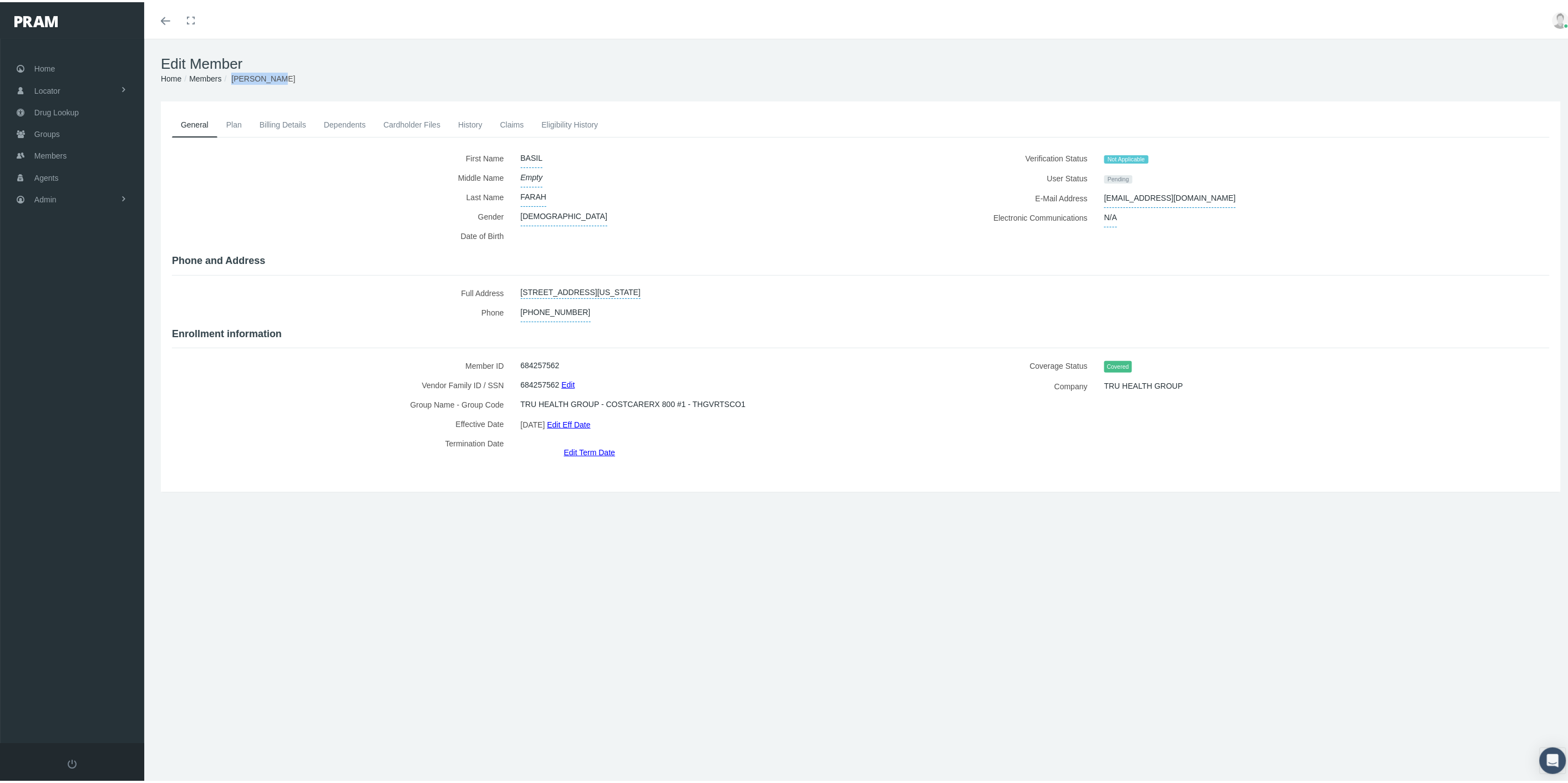
drag, startPoint x: 290, startPoint y: 74, endPoint x: 234, endPoint y: 79, distance: 56.2
click at [234, 79] on ol "Home Groups Members [PERSON_NAME]" at bounding box center [861, 77] width 1400 height 12
copy span "[PERSON_NAME]"
click at [203, 78] on link "Members" at bounding box center [205, 77] width 32 height 9
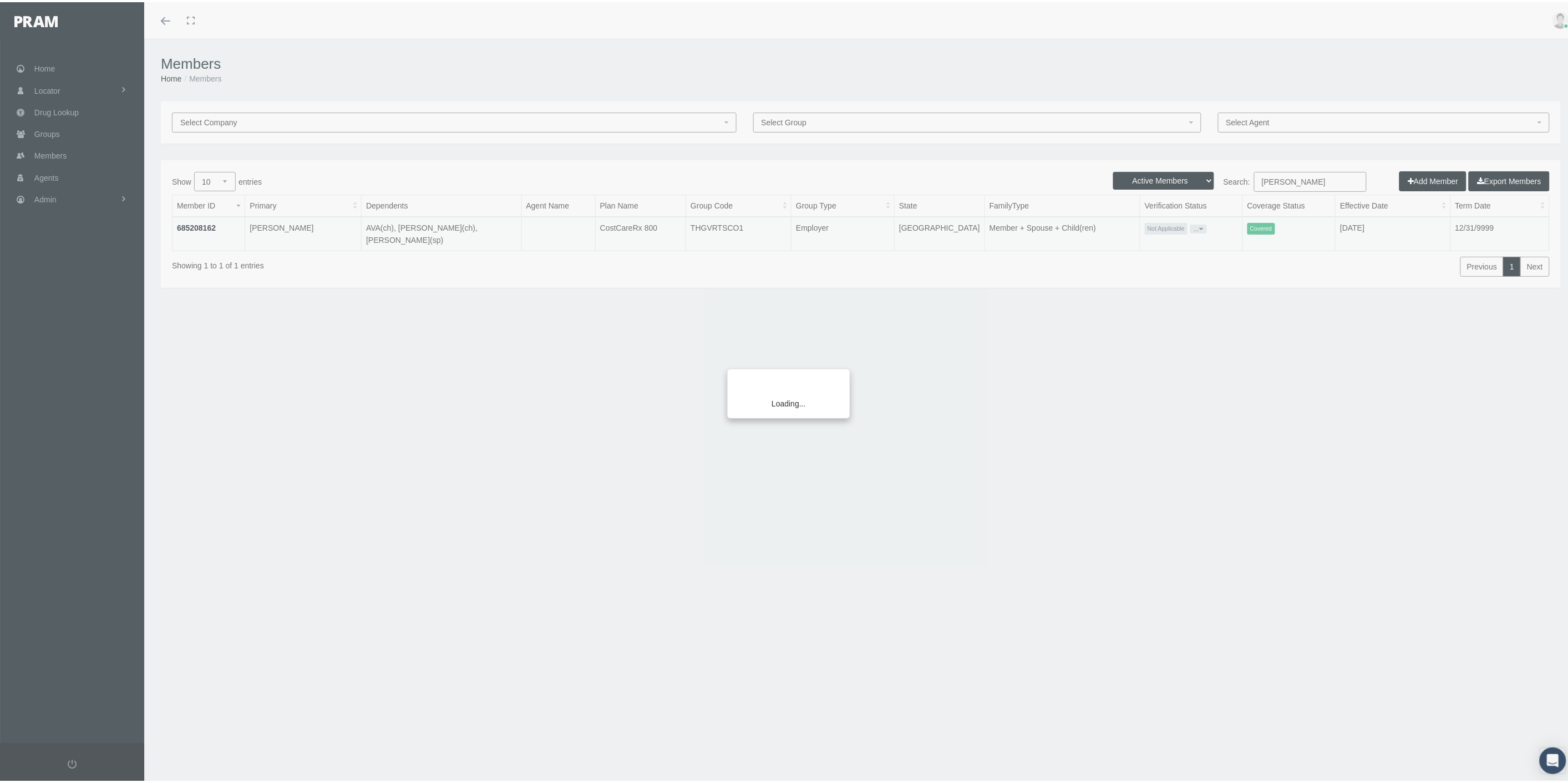
click at [1327, 178] on div "Loading..." at bounding box center [784, 391] width 1568 height 783
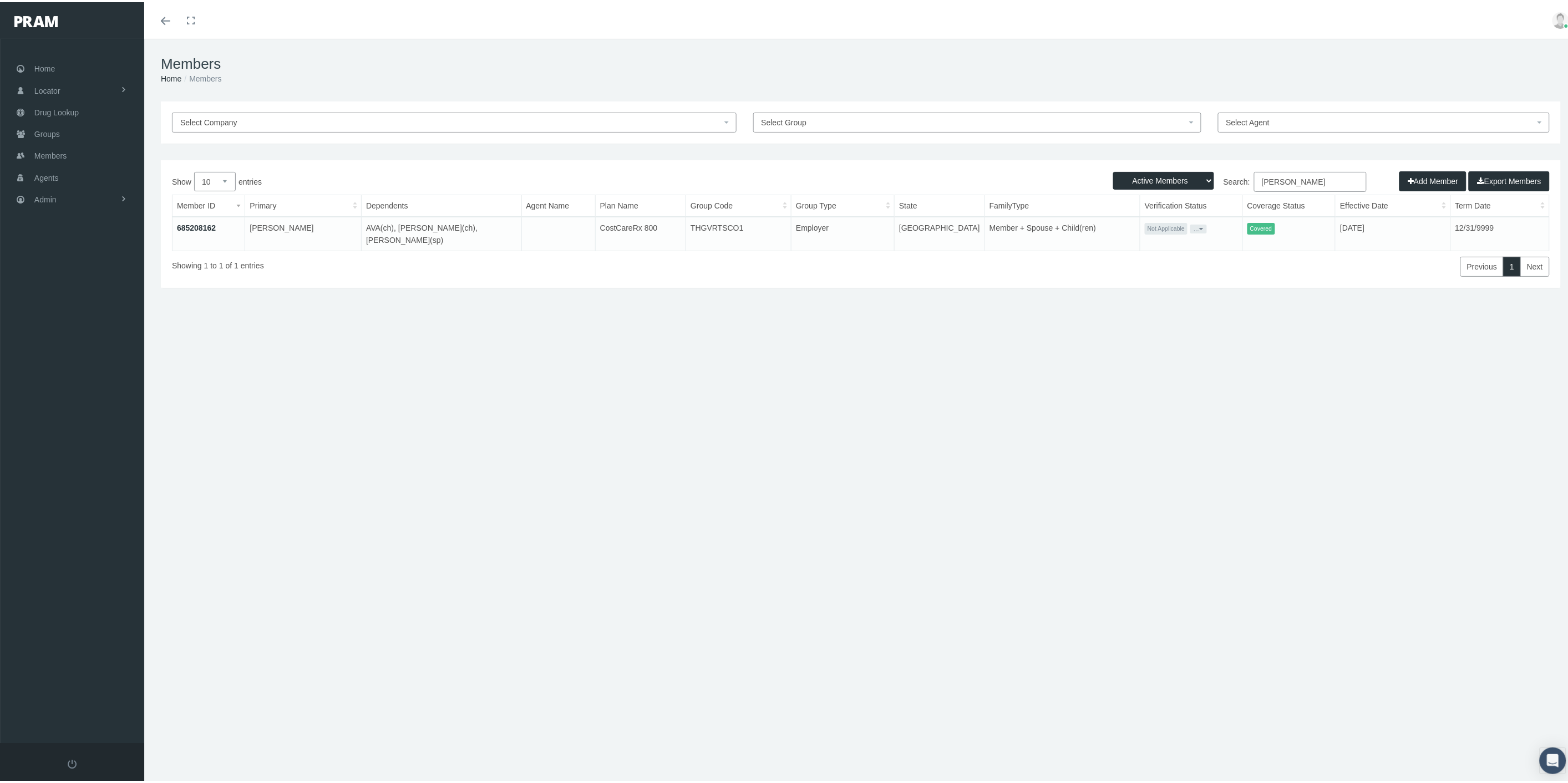
drag, startPoint x: 1327, startPoint y: 179, endPoint x: 1233, endPoint y: 176, distance: 94.0
click at [1233, 176] on label "Search: [PERSON_NAME]" at bounding box center [1114, 179] width 506 height 20
paste input "[PERSON_NAME]"
type input "[PERSON_NAME]"
click at [1190, 223] on button "..." at bounding box center [1198, 227] width 17 height 9
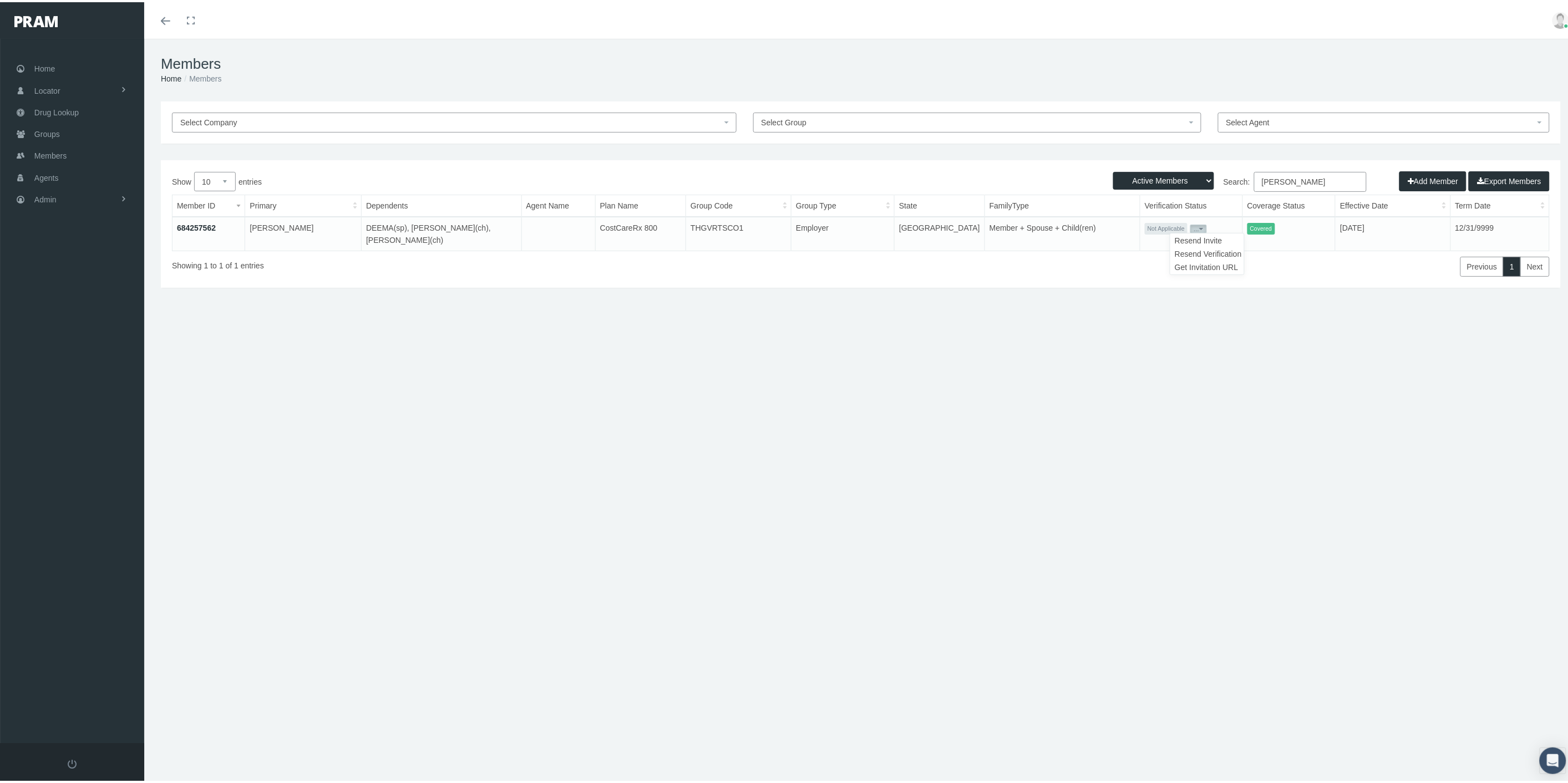
click at [1196, 263] on link "Get Invitation URL" at bounding box center [1207, 265] width 73 height 13
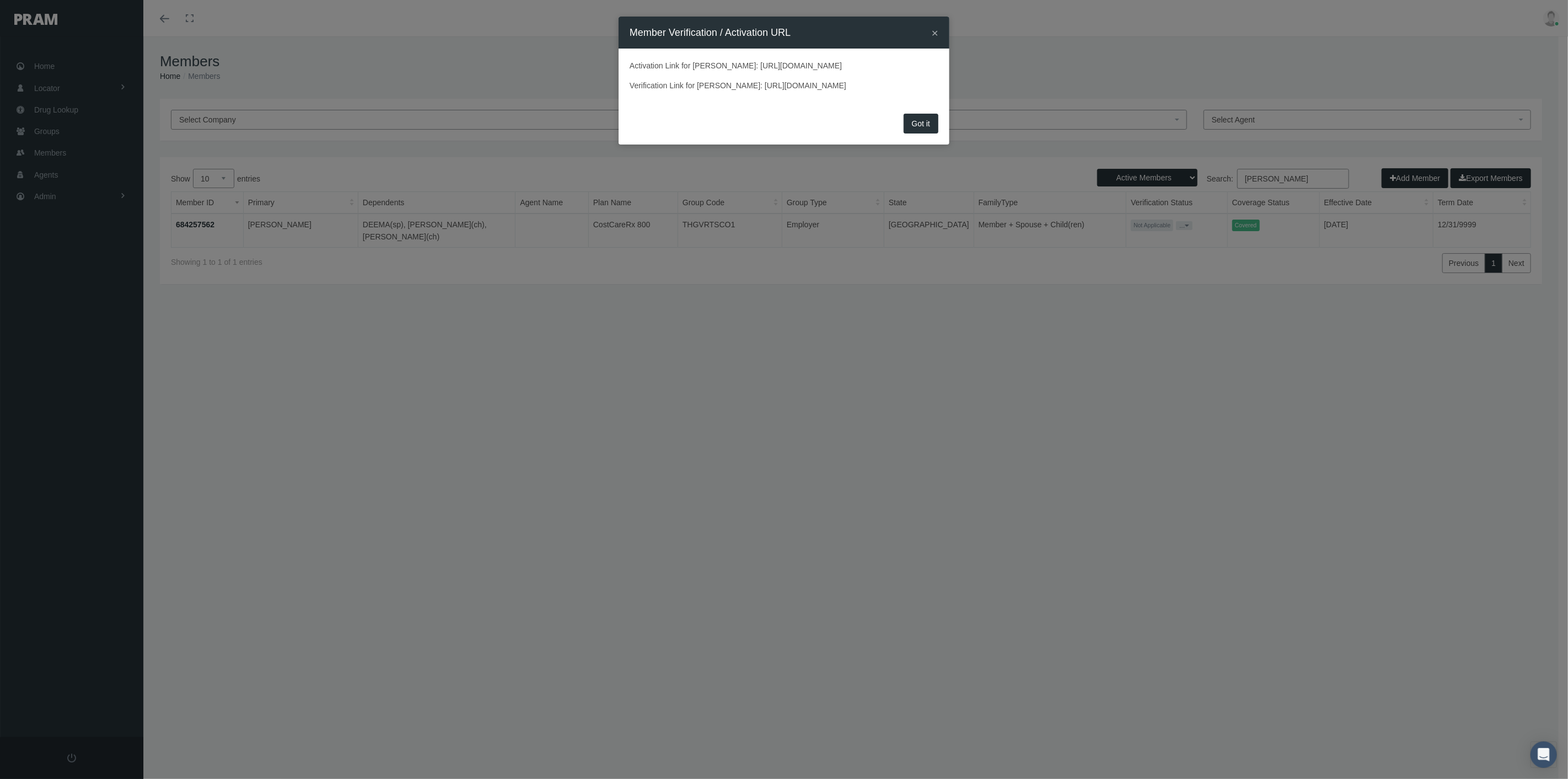
click at [935, 30] on button "×" at bounding box center [935, 32] width 7 height 12
